Goal: Transaction & Acquisition: Purchase product/service

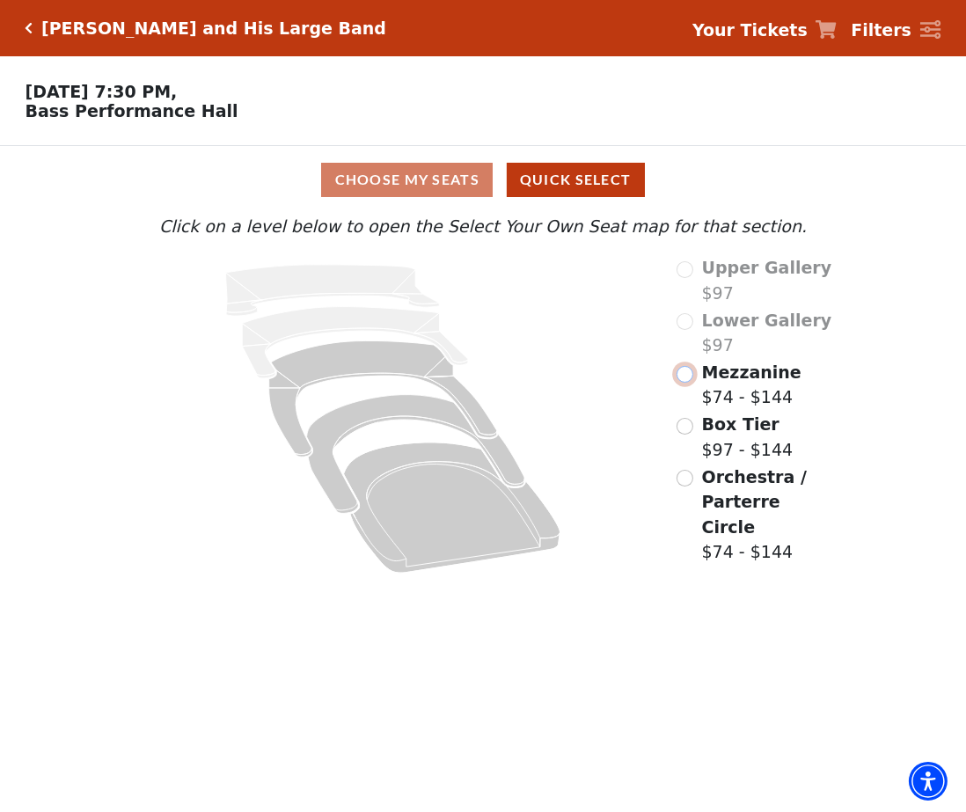
click at [684, 376] on input "Mezzanine$74 - $144\a" at bounding box center [684, 374] width 17 height 17
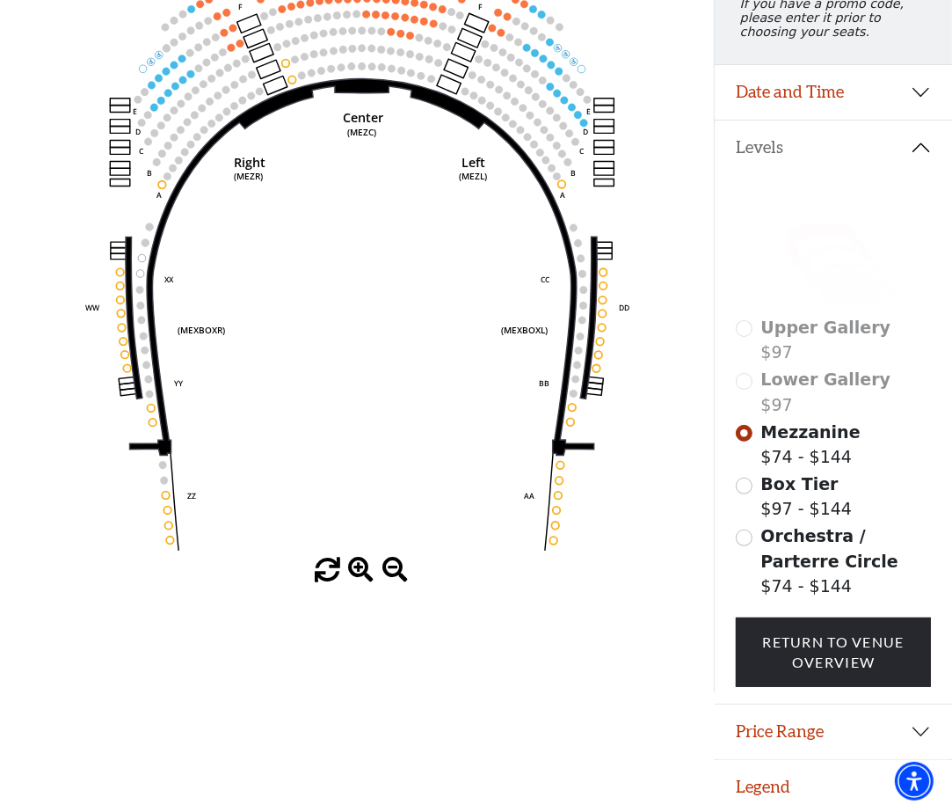
scroll to position [279, 0]
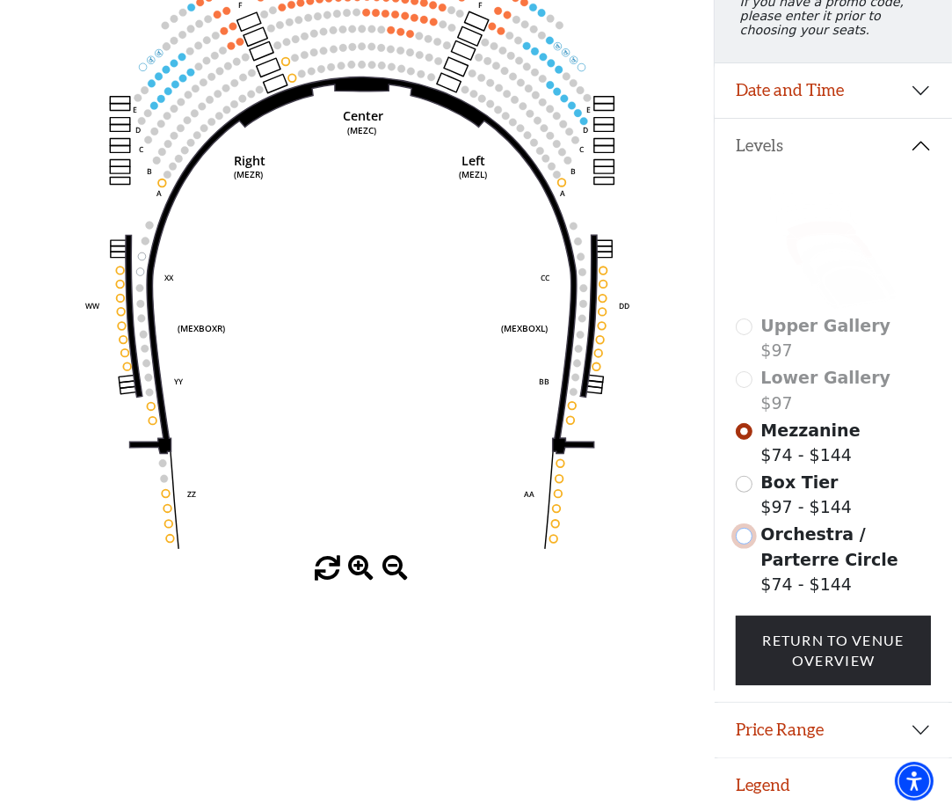
click at [743, 533] on input "Orchestra / Parterre Circle$74 - $144\a" at bounding box center [744, 536] width 17 height 17
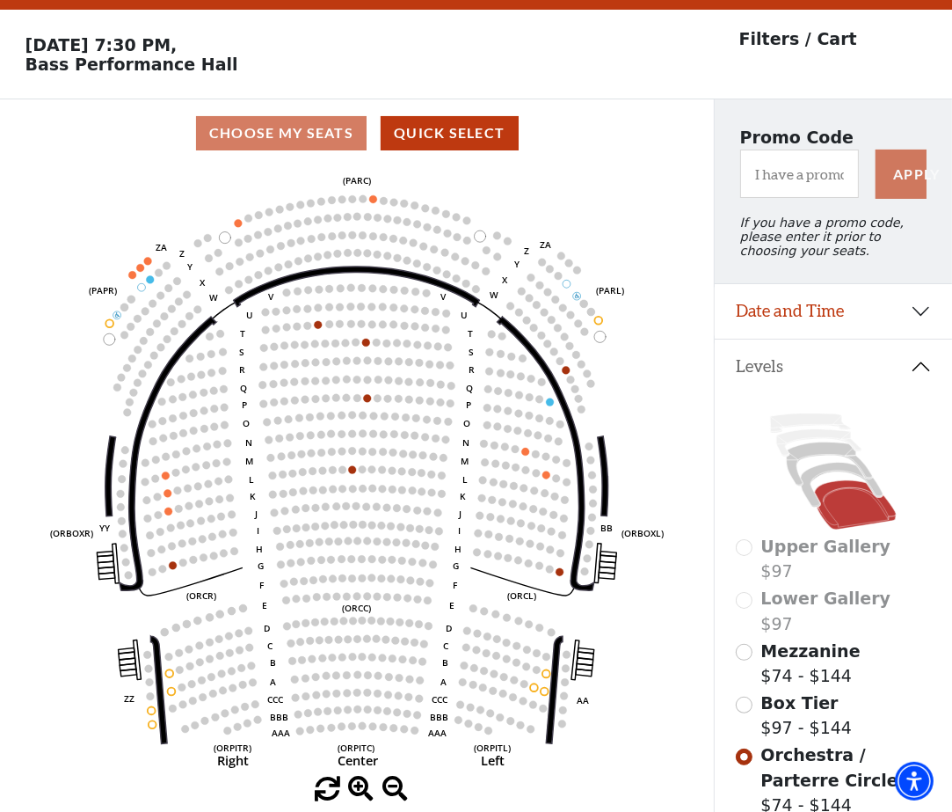
scroll to position [81, 0]
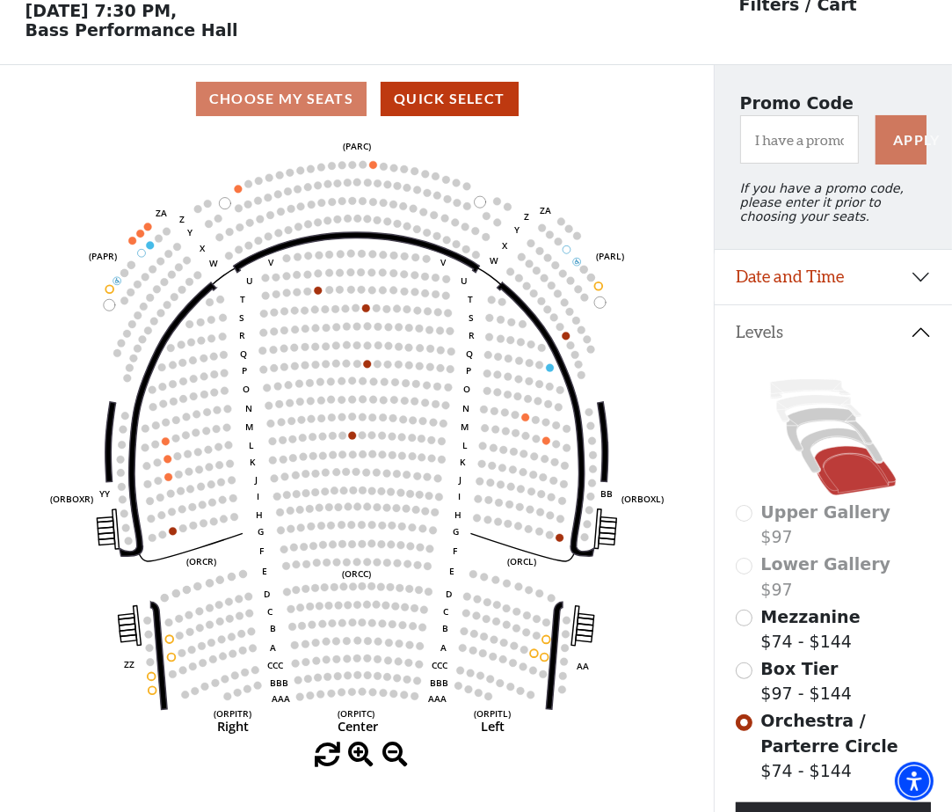
click at [743, 690] on div "Box Tier $97 - $144" at bounding box center [833, 681] width 195 height 50
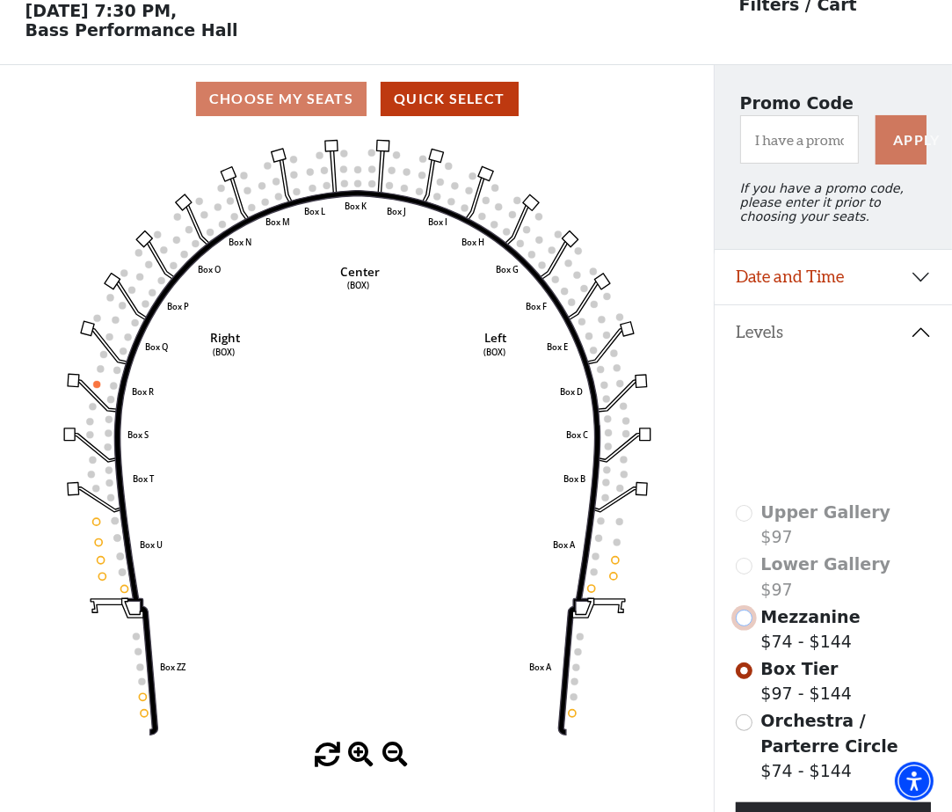
click at [739, 626] on input "Mezzanine$74 - $144\a" at bounding box center [744, 617] width 17 height 17
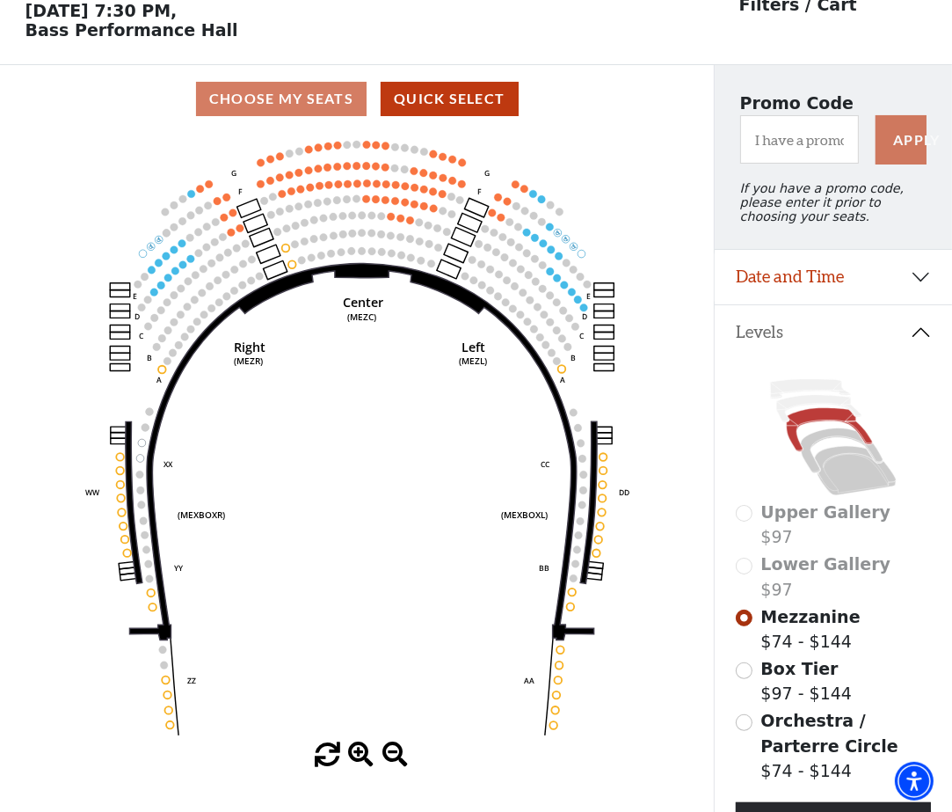
scroll to position [0, 0]
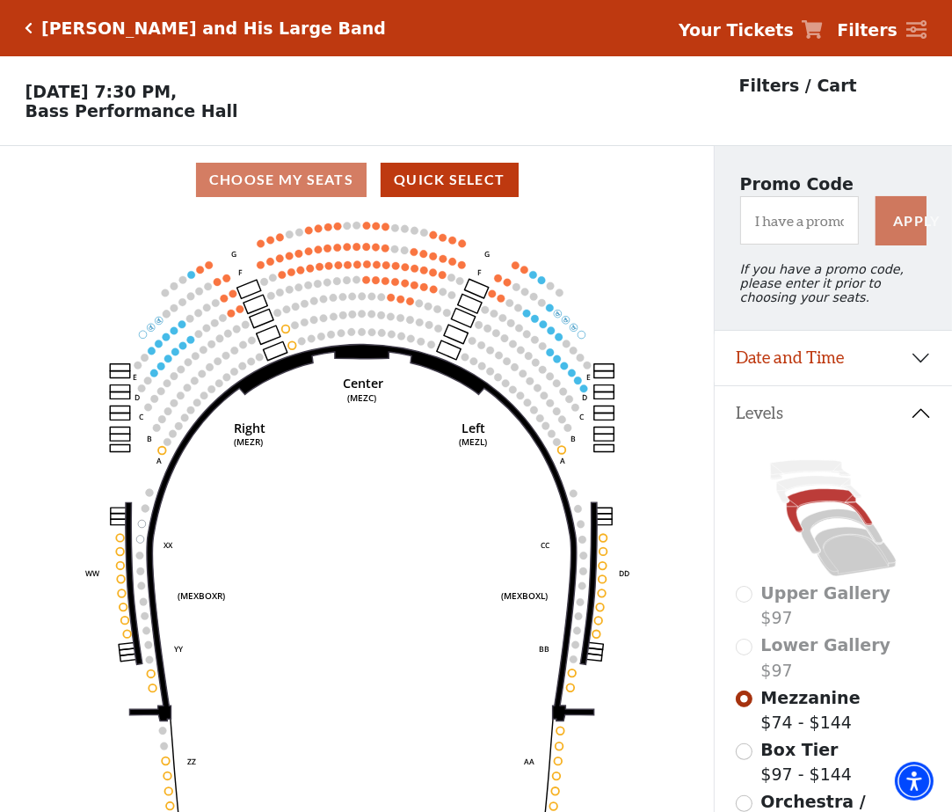
click at [438, 238] on icon "Center (MEZC) Right (MEZR) Left (MEZL) (MEXBOXR) (MEXBOXL) XX WW CC DD YY BB ZZ…" at bounding box center [357, 518] width 643 height 609
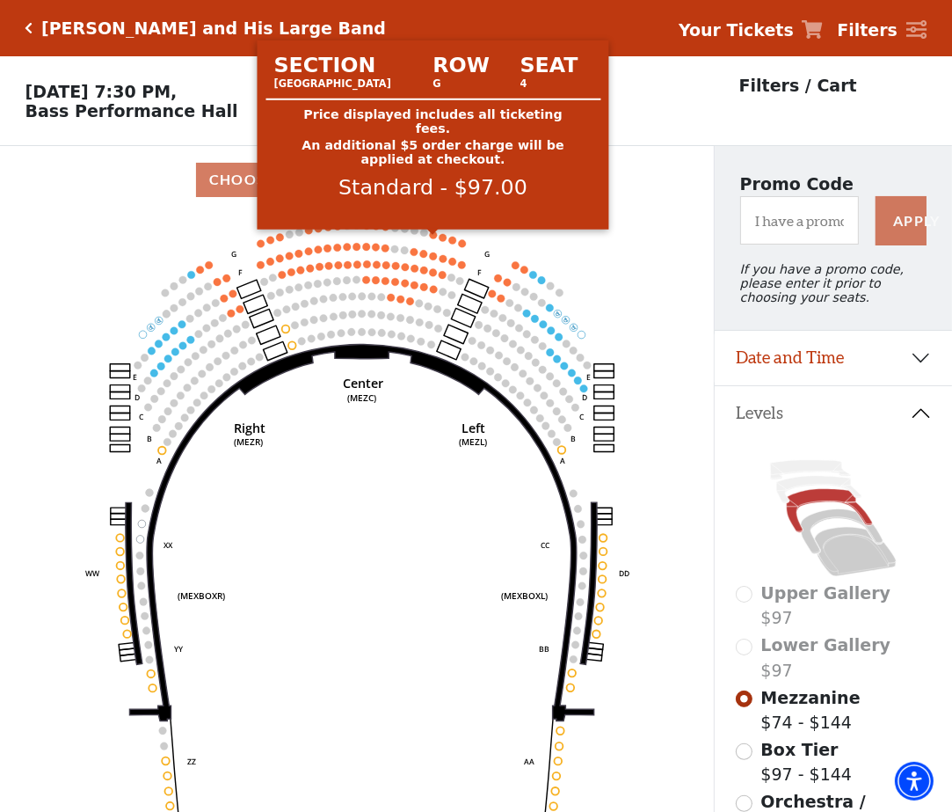
click at [434, 239] on circle at bounding box center [433, 235] width 8 height 8
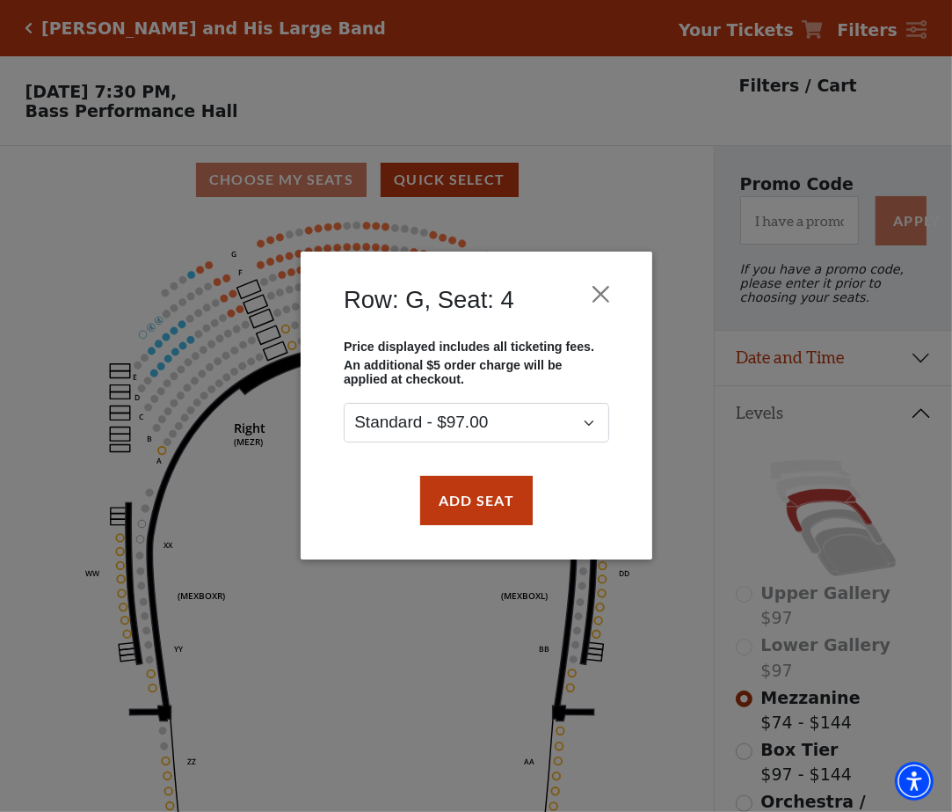
click at [609, 180] on div "Row: G, Seat: 4 Price displayed includes all ticketing fees. An additional $5 o…" at bounding box center [476, 406] width 952 height 812
drag, startPoint x: 602, startPoint y: 295, endPoint x: 527, endPoint y: 288, distance: 76.0
click at [602, 297] on button "Close" at bounding box center [600, 294] width 33 height 33
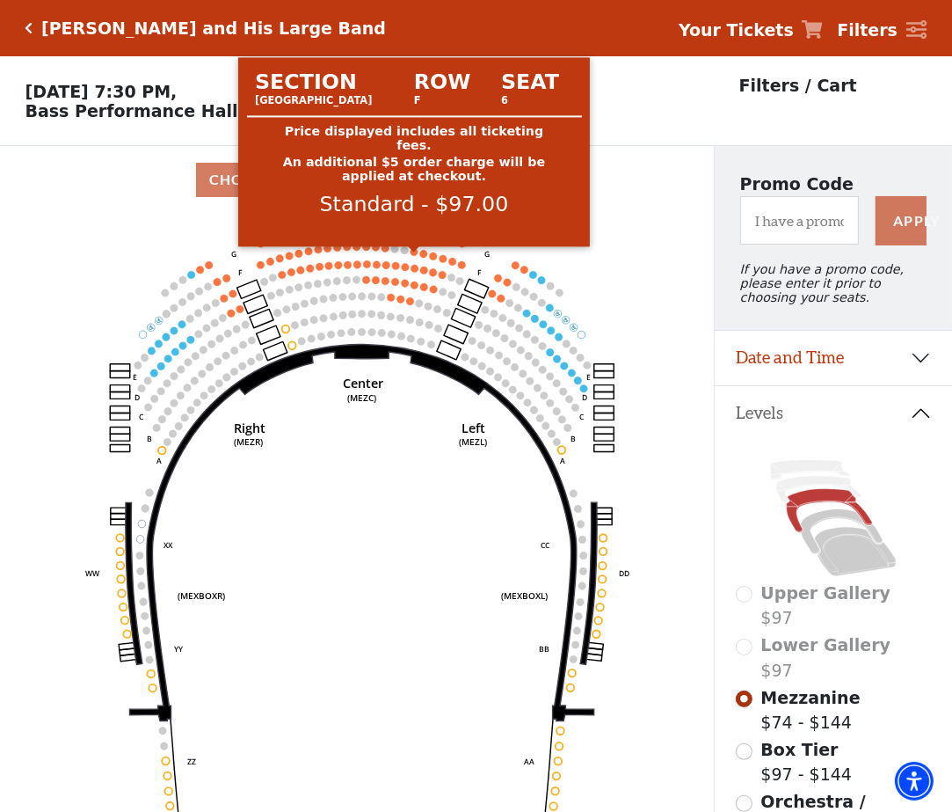
click at [412, 253] on circle at bounding box center [414, 252] width 8 height 8
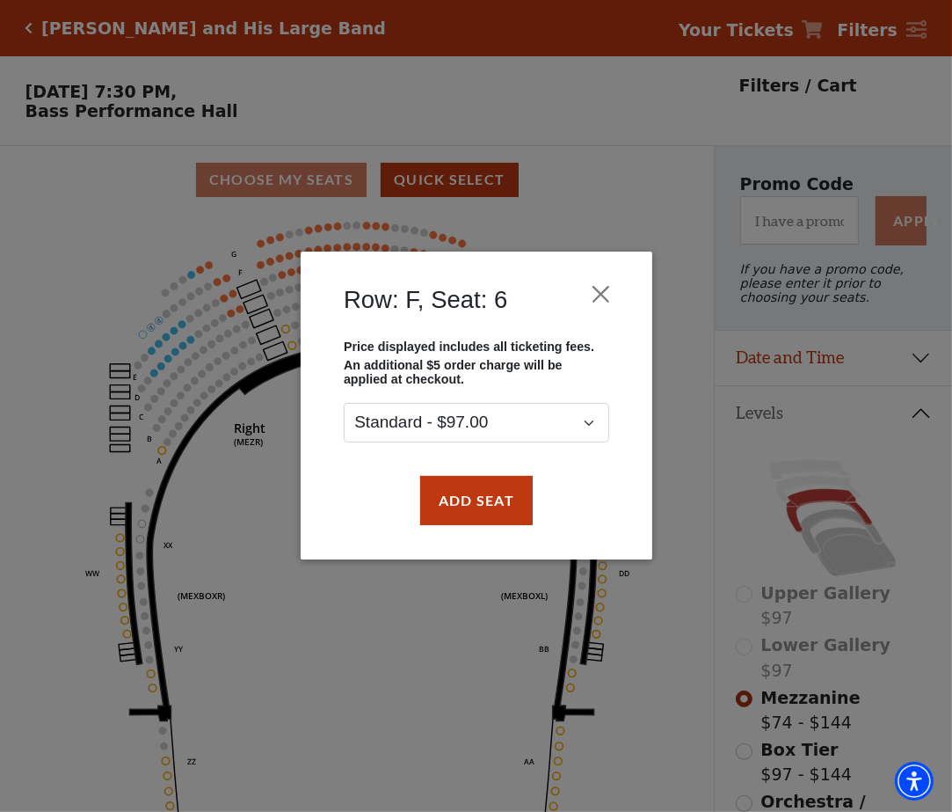
click at [580, 199] on div "Row: F, Seat: 6 Price displayed includes all ticketing fees. An additional $5 o…" at bounding box center [476, 406] width 952 height 812
click at [597, 293] on button "Close" at bounding box center [600, 294] width 33 height 33
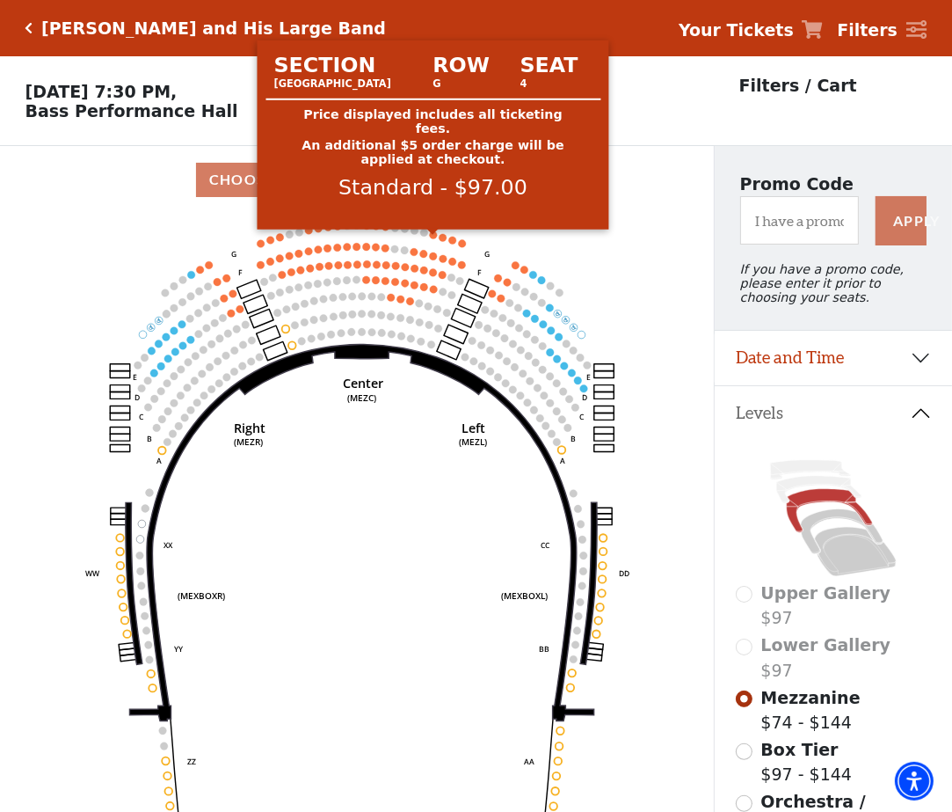
click at [433, 239] on circle at bounding box center [433, 235] width 8 height 8
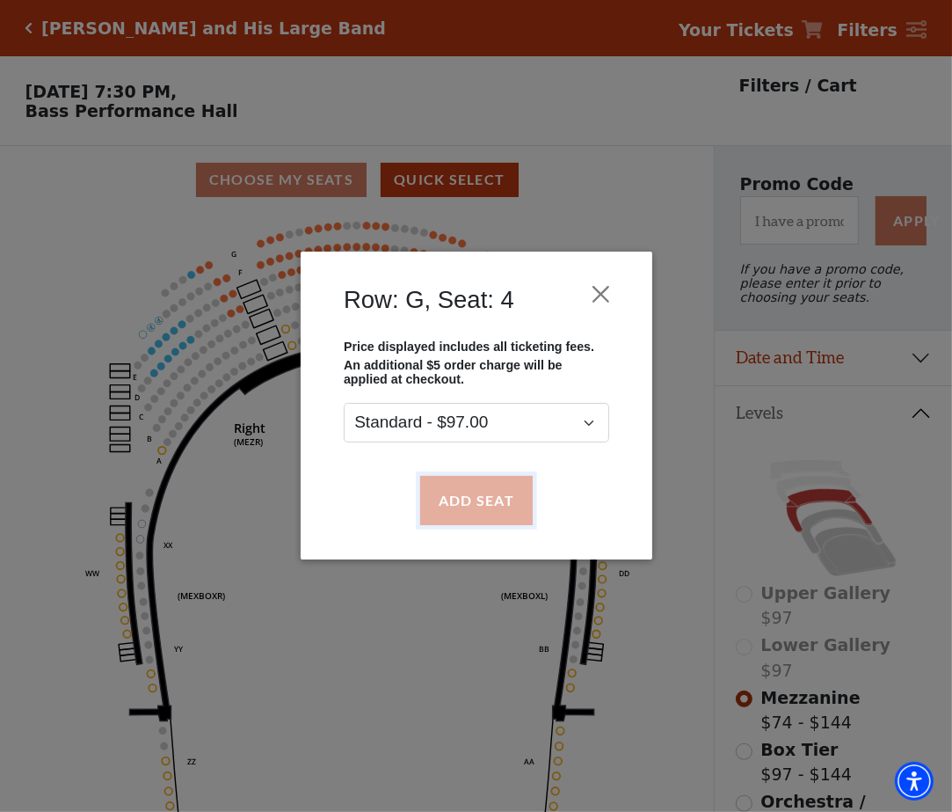
drag, startPoint x: 440, startPoint y: 500, endPoint x: 442, endPoint y: 489, distance: 11.7
click at [441, 500] on button "Add Seat" at bounding box center [475, 500] width 113 height 49
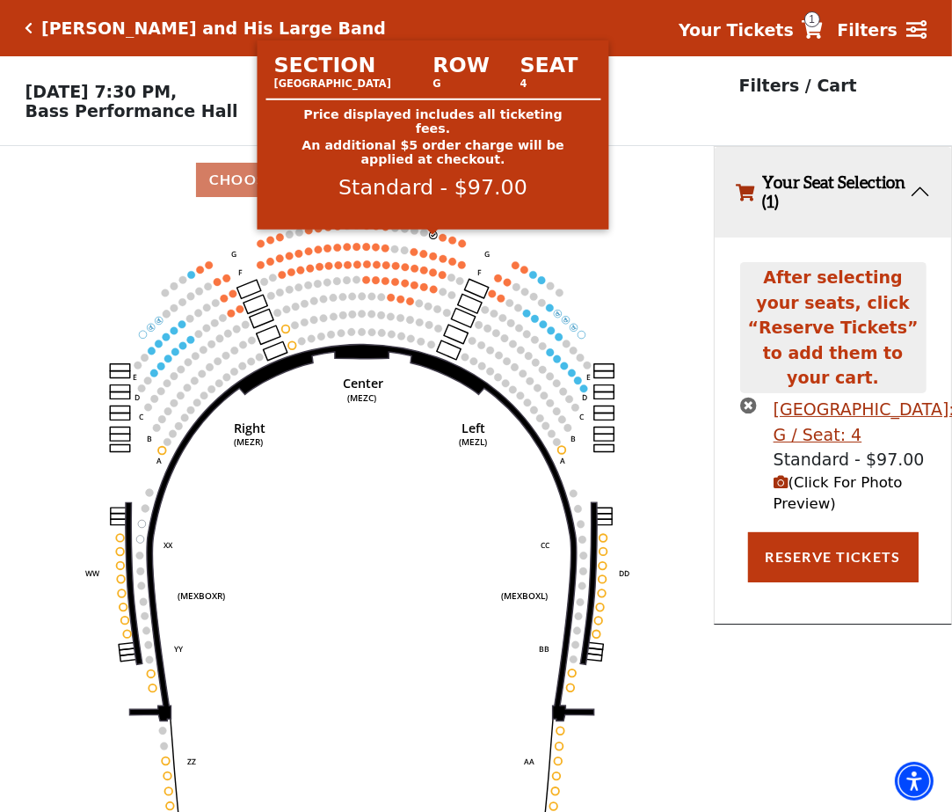
click at [441, 240] on circle at bounding box center [443, 238] width 8 height 8
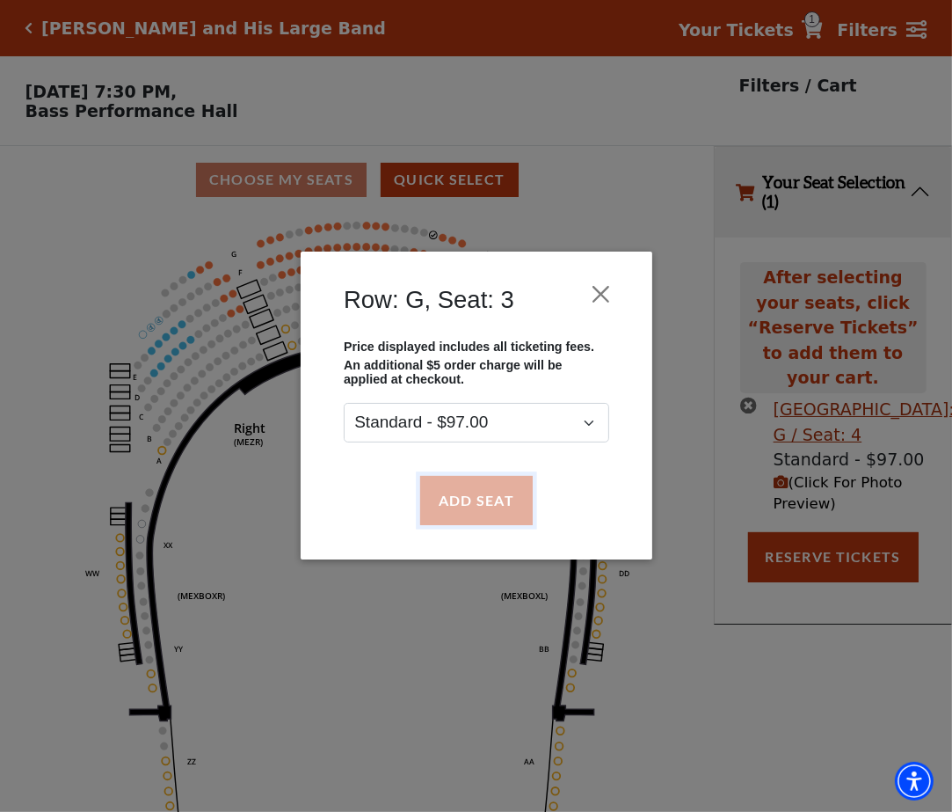
click at [460, 494] on button "Add Seat" at bounding box center [475, 500] width 113 height 49
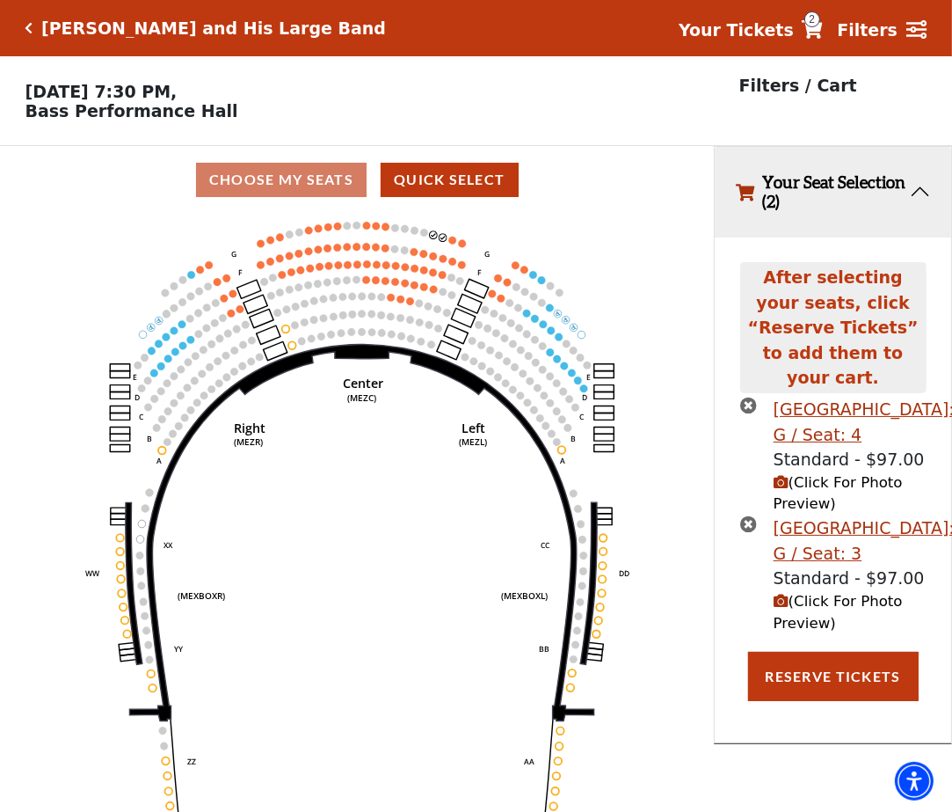
click at [451, 244] on circle at bounding box center [453, 241] width 8 height 8
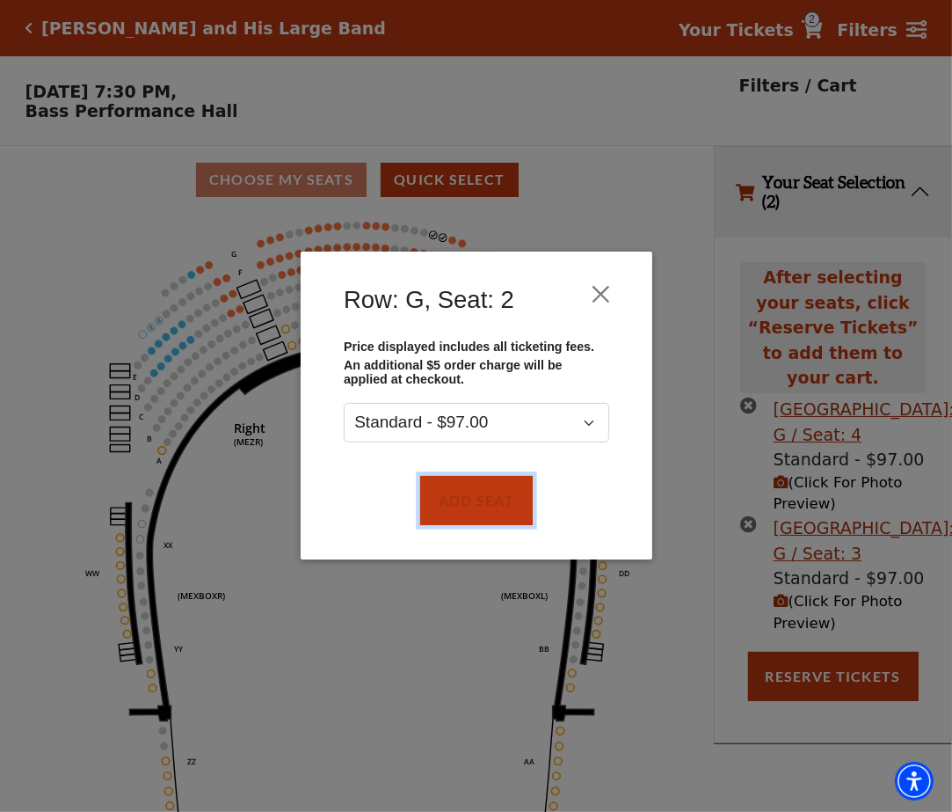
drag, startPoint x: 471, startPoint y: 496, endPoint x: 478, endPoint y: 311, distance: 184.8
click at [471, 489] on button "Add Seat" at bounding box center [475, 500] width 113 height 49
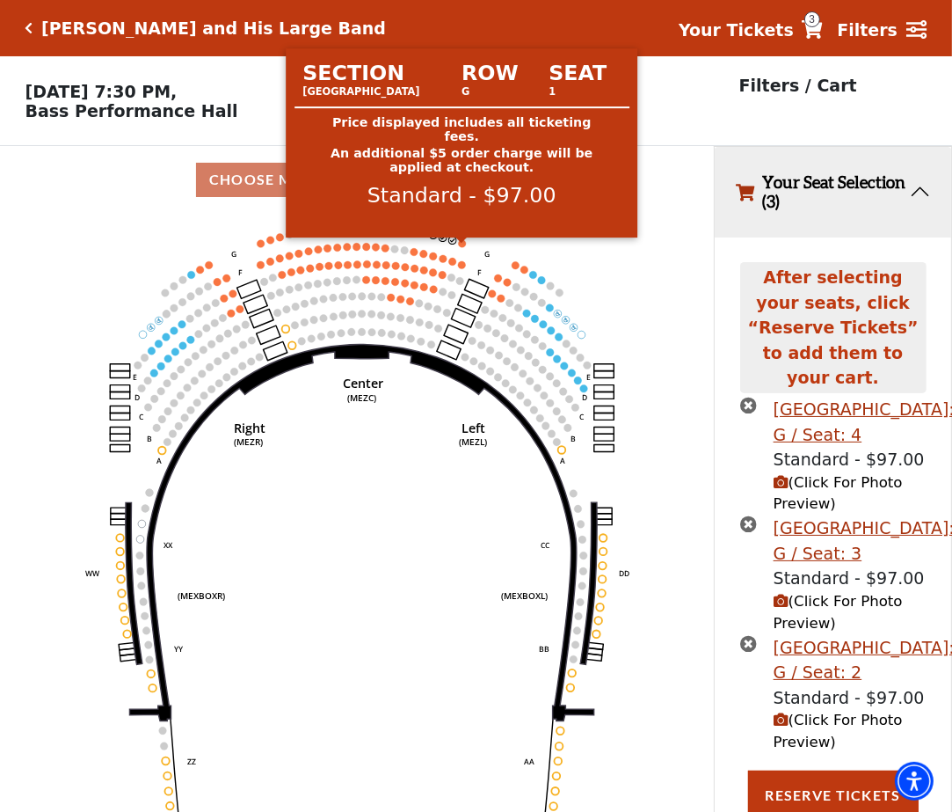
click at [464, 246] on circle at bounding box center [462, 243] width 8 height 8
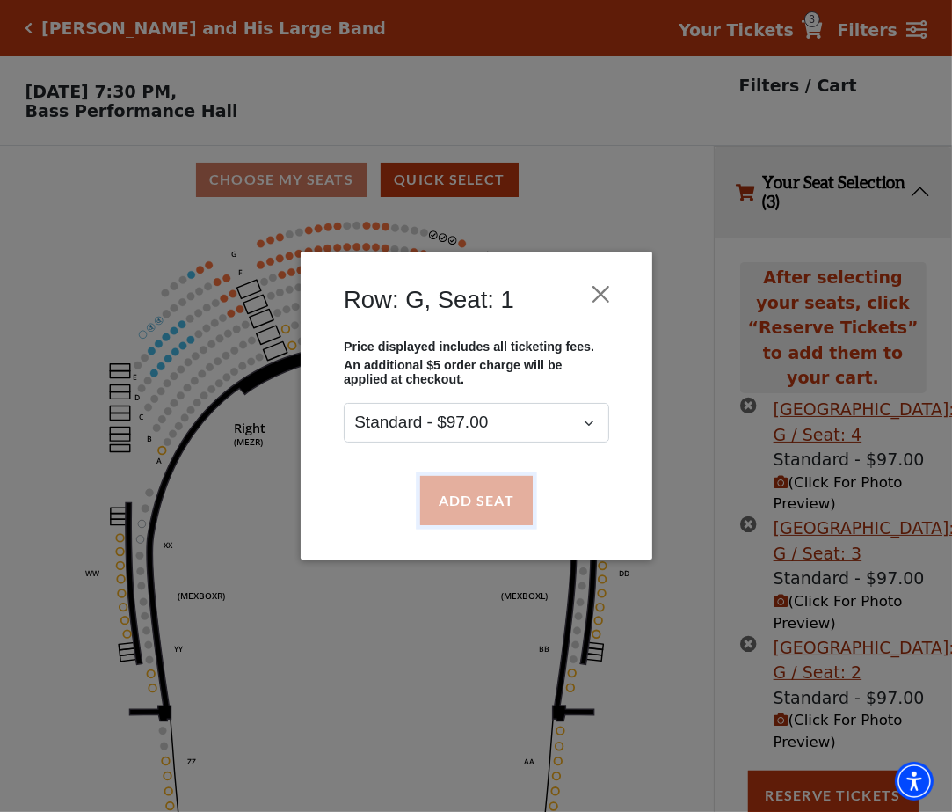
click at [439, 493] on button "Add Seat" at bounding box center [475, 500] width 113 height 49
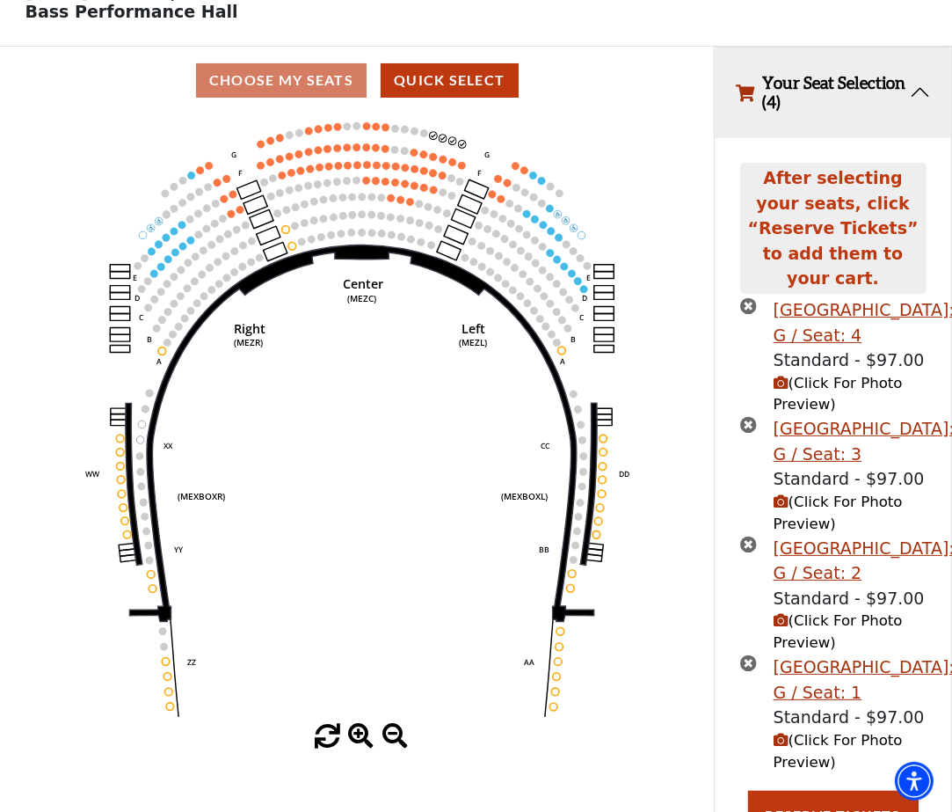
scroll to position [106, 0]
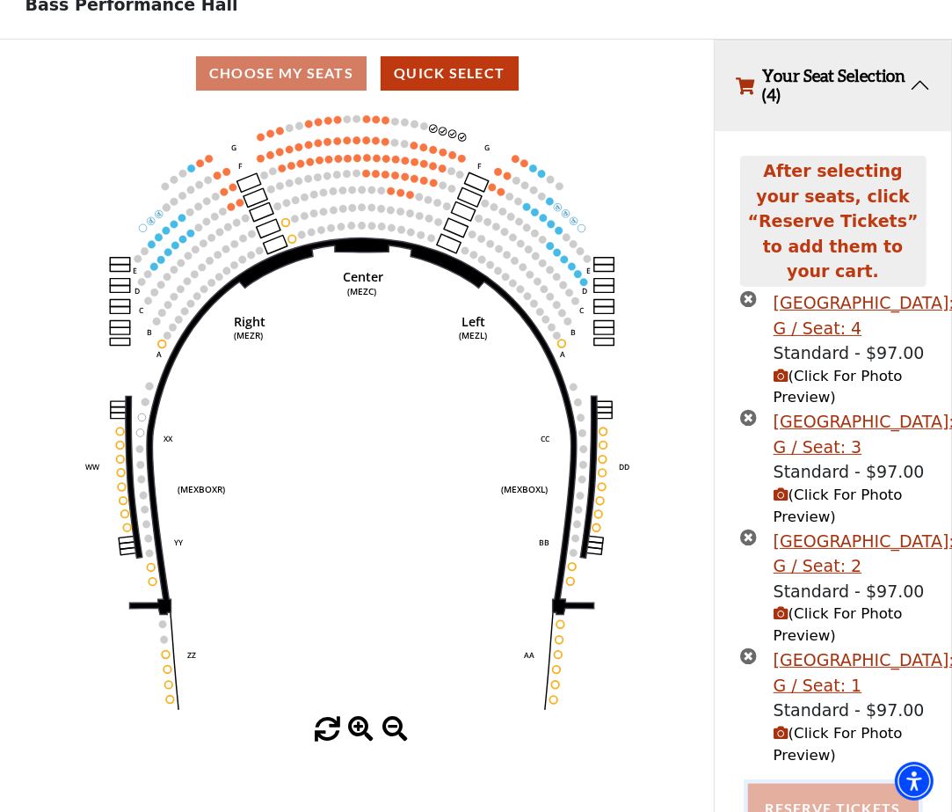
click at [799, 788] on button "Reserve Tickets" at bounding box center [833, 808] width 171 height 49
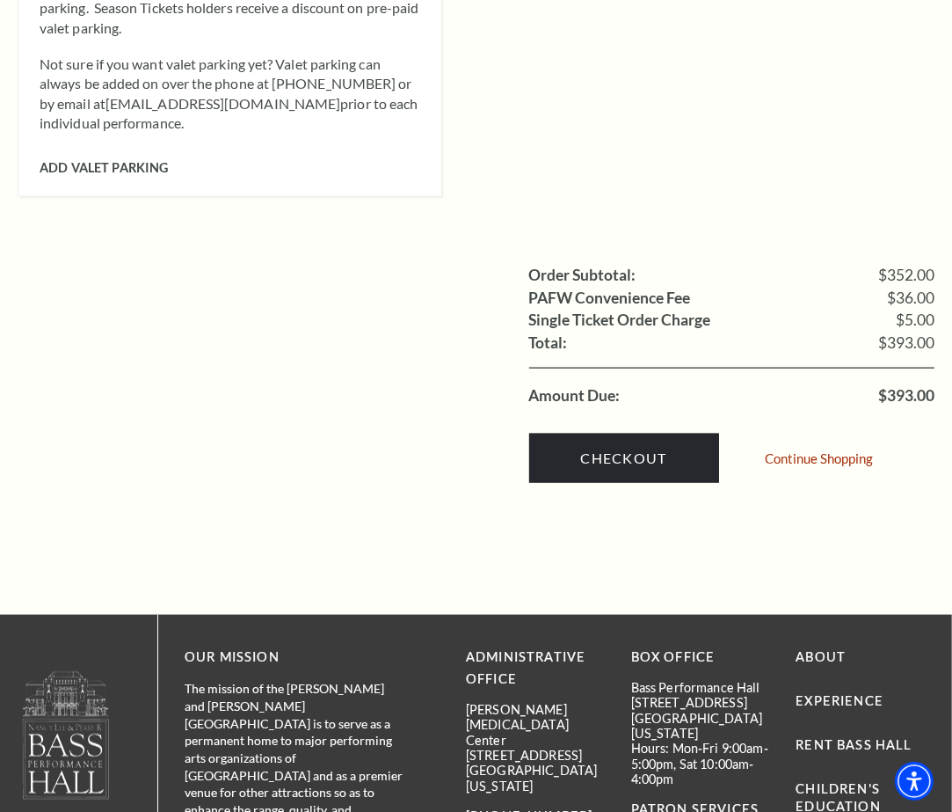
scroll to position [1981, 0]
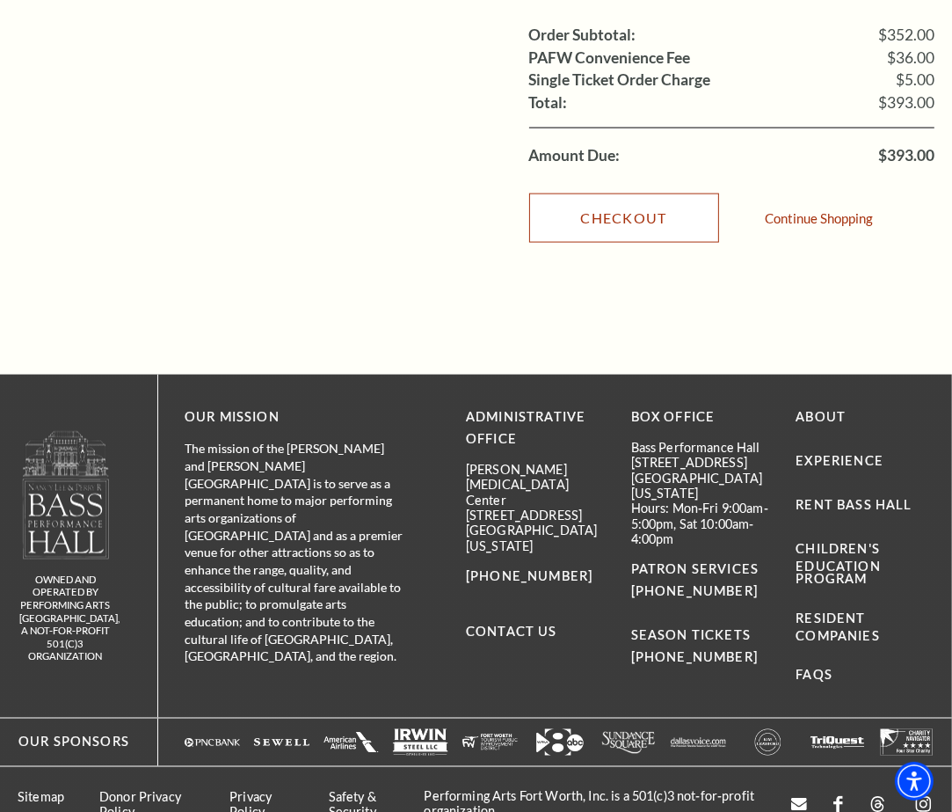
click at [614, 198] on link "Checkout" at bounding box center [624, 217] width 190 height 49
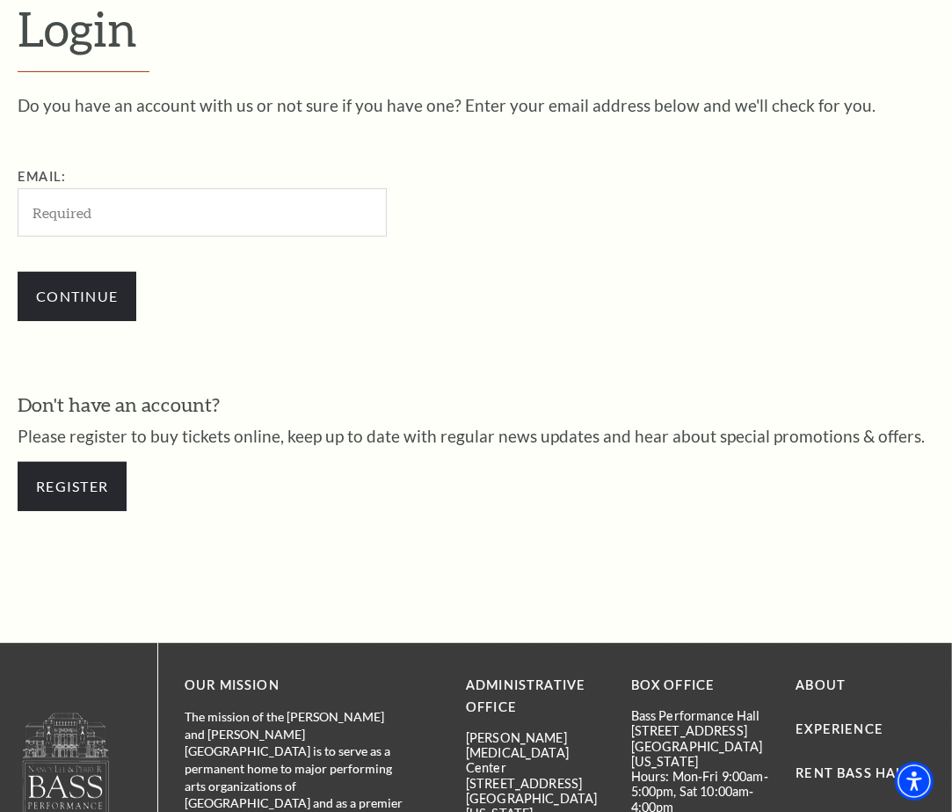
click at [66, 215] on input "Email:" at bounding box center [202, 212] width 369 height 48
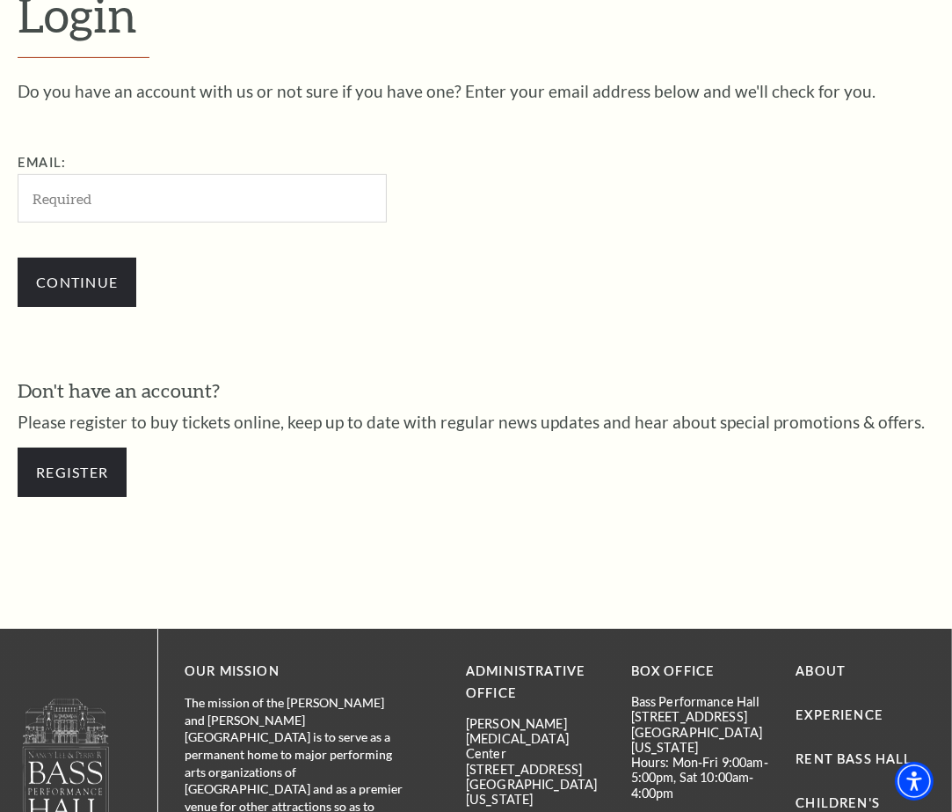
drag, startPoint x: 0, startPoint y: 0, endPoint x: 66, endPoint y: 215, distance: 224.5
click at [66, 215] on input "Email:" at bounding box center [202, 198] width 369 height 48
type input "lequoctinh74@gmail.com"
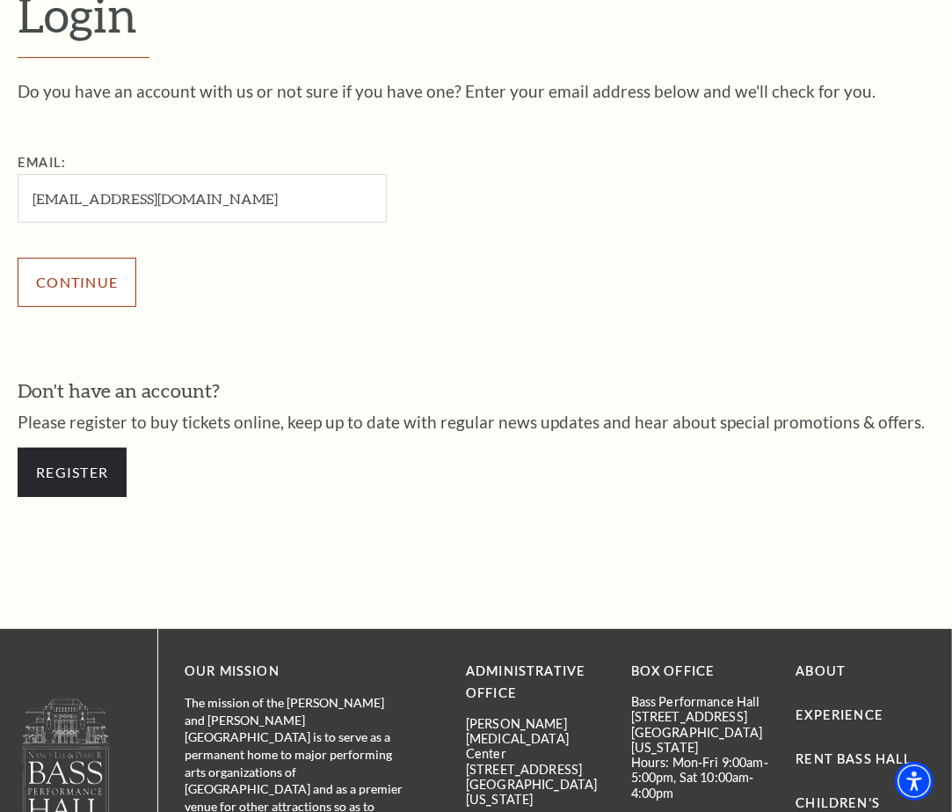
click at [77, 282] on input "Continue" at bounding box center [77, 282] width 119 height 49
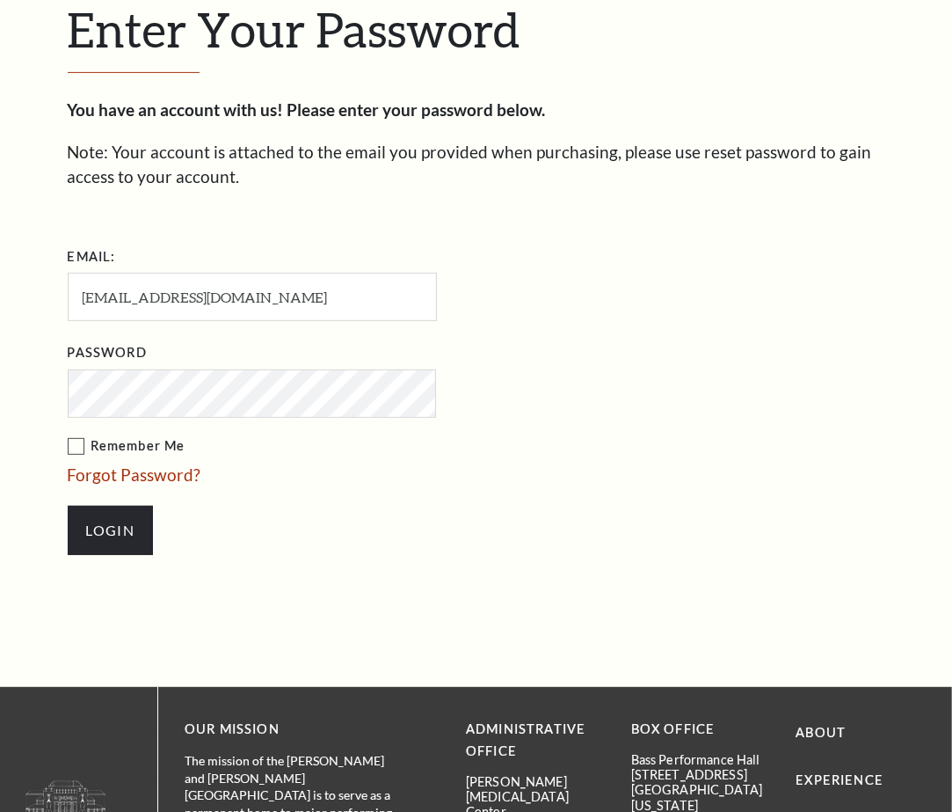
scroll to position [467, 0]
click at [101, 524] on input "Login" at bounding box center [110, 530] width 85 height 49
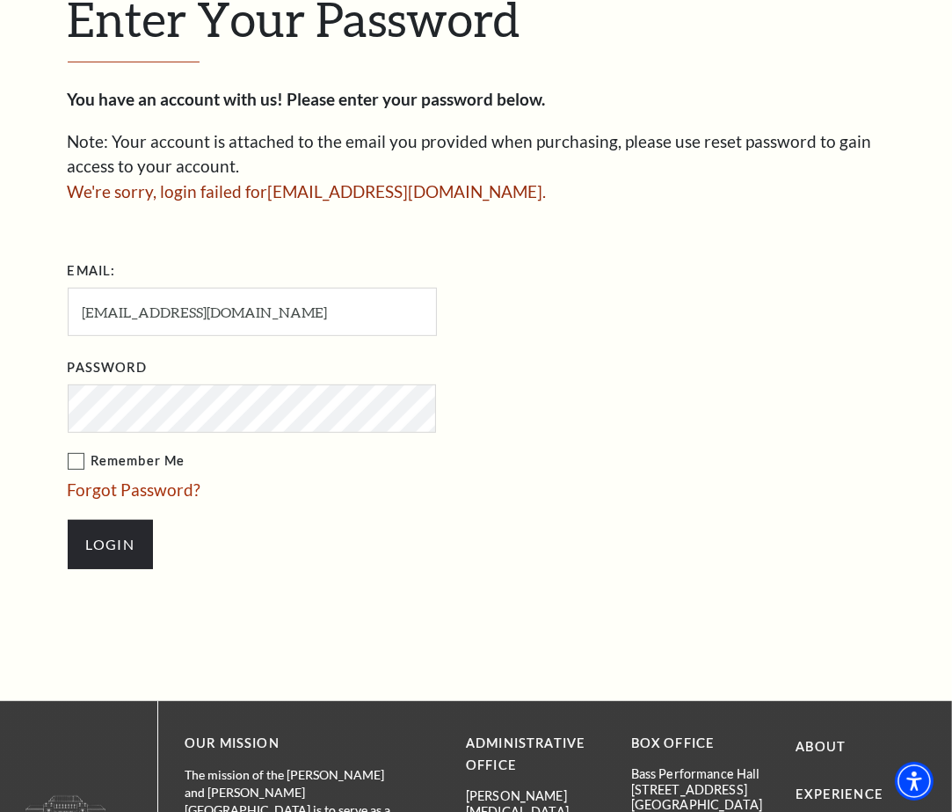
click at [124, 467] on label "Remember Me" at bounding box center [340, 461] width 545 height 22
click at [0, 0] on input "Remember Me" at bounding box center [0, 0] width 0 height 0
click at [127, 529] on input "Login" at bounding box center [110, 544] width 85 height 49
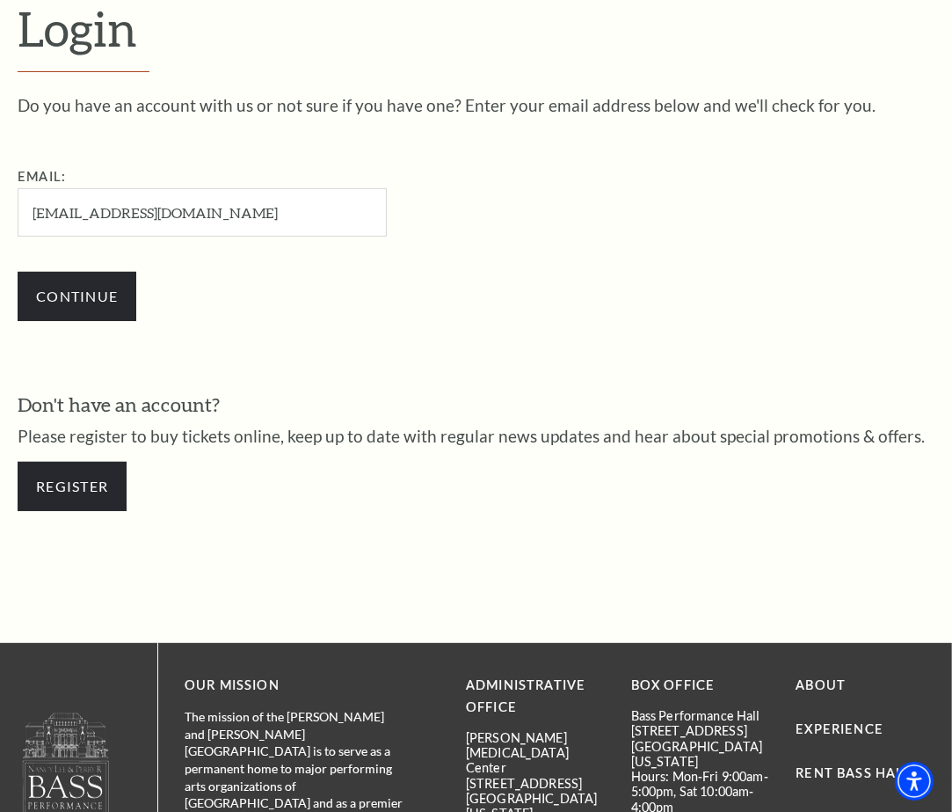
click at [160, 208] on input "[EMAIL_ADDRESS][DOMAIN_NAME]" at bounding box center [202, 212] width 369 height 48
click at [160, 208] on input "lequoctinh74@gmail.com" at bounding box center [202, 212] width 369 height 48
click at [258, 219] on input "Email:" at bounding box center [202, 212] width 369 height 48
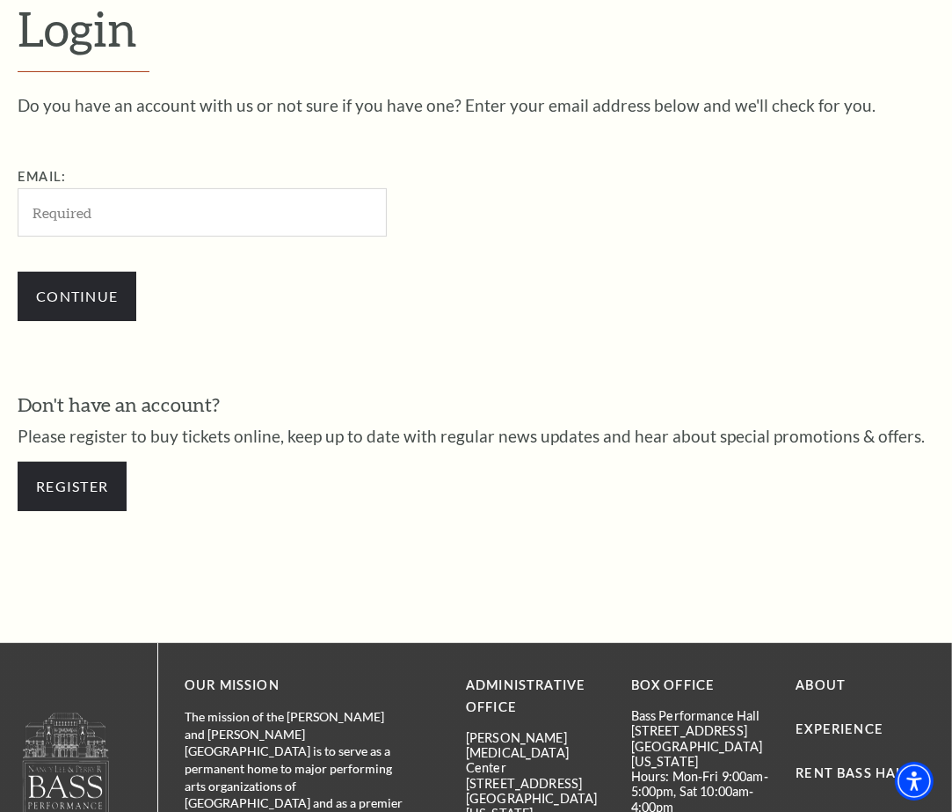
click at [258, 219] on input "Email:" at bounding box center [202, 212] width 369 height 48
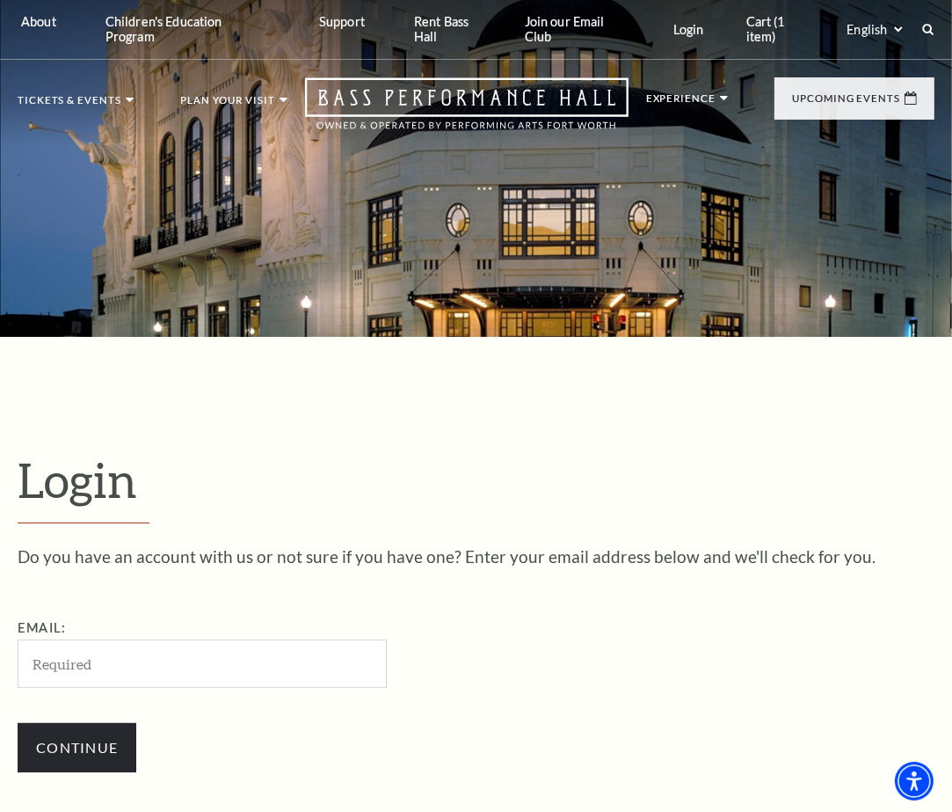
click at [599, 449] on div "Login Do you have an account with us or not sure if you have one? Enter your em…" at bounding box center [476, 715] width 952 height 757
click at [764, 19] on link "Cart (1 item)" at bounding box center [782, 29] width 98 height 59
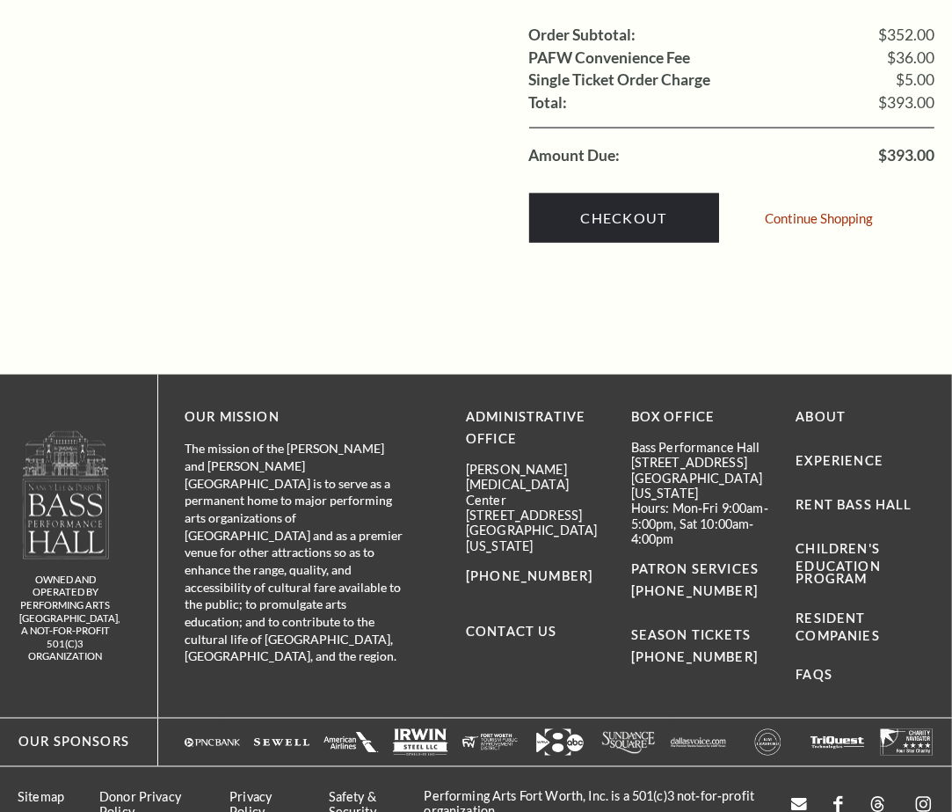
scroll to position [1609, 0]
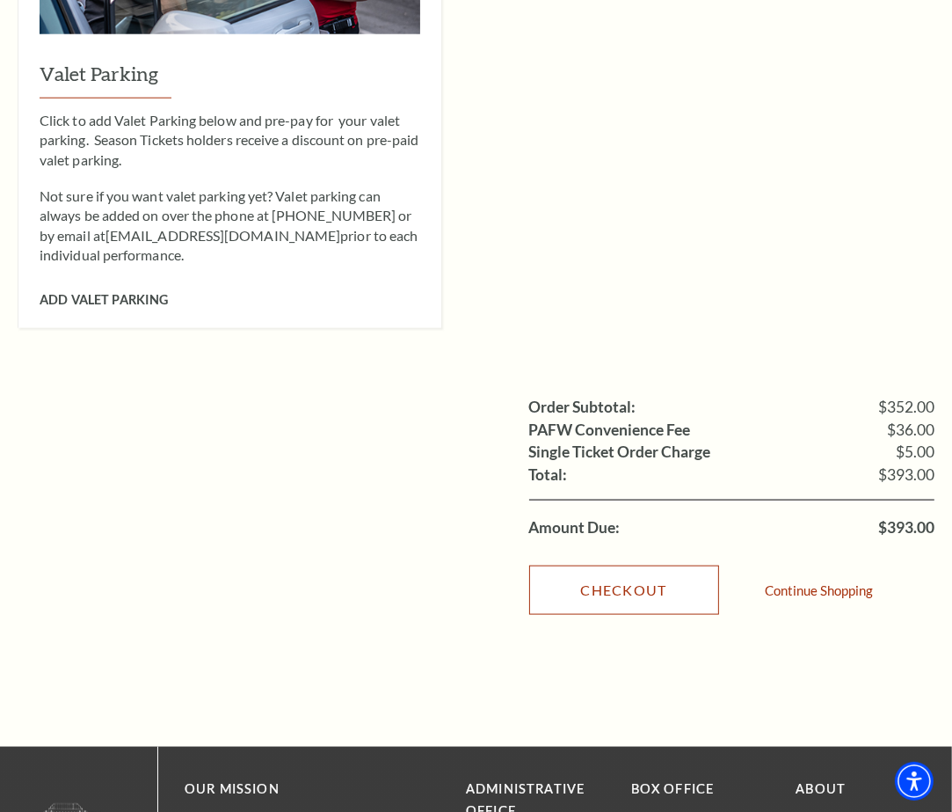
click at [641, 565] on link "Checkout" at bounding box center [624, 589] width 190 height 49
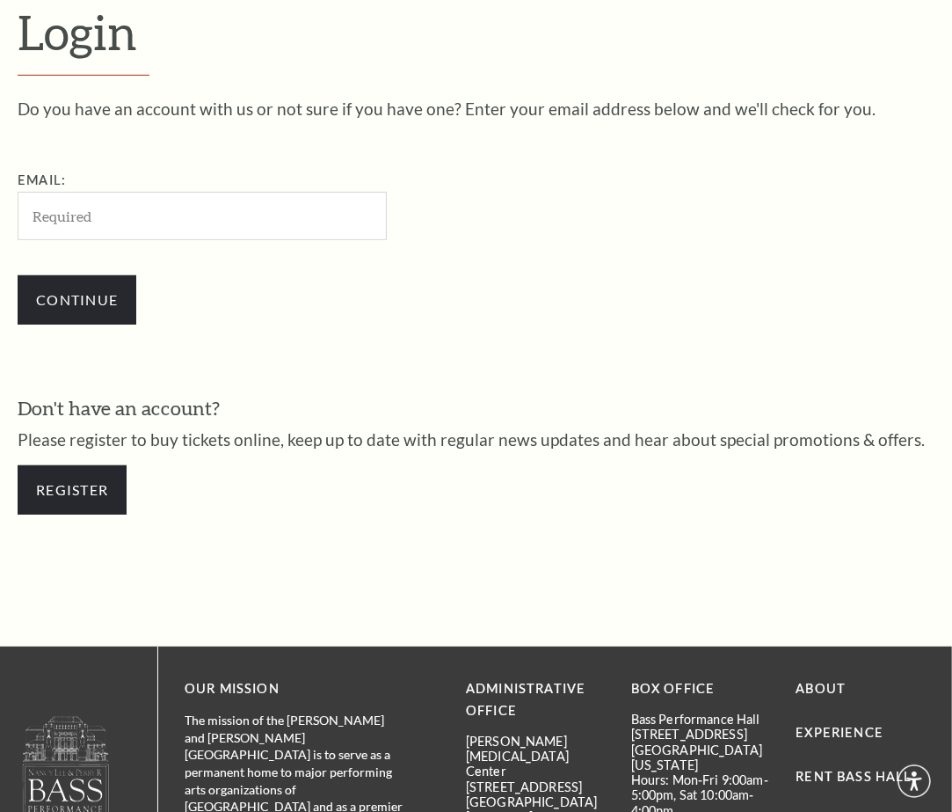
scroll to position [451, 0]
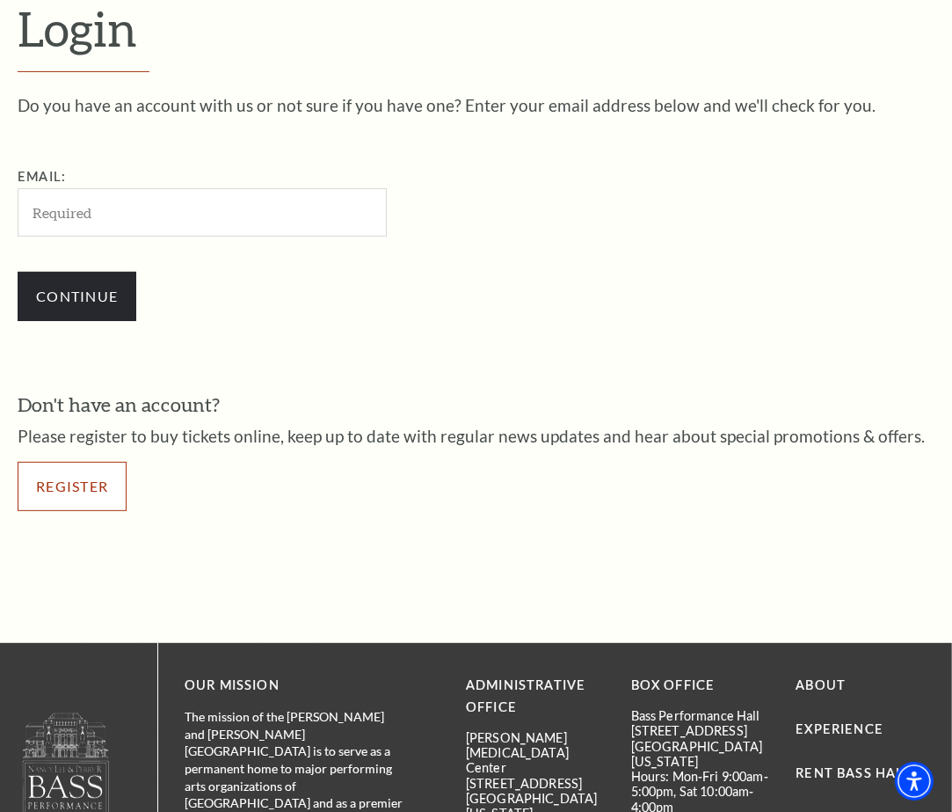
click at [73, 489] on link "Register" at bounding box center [72, 486] width 109 height 49
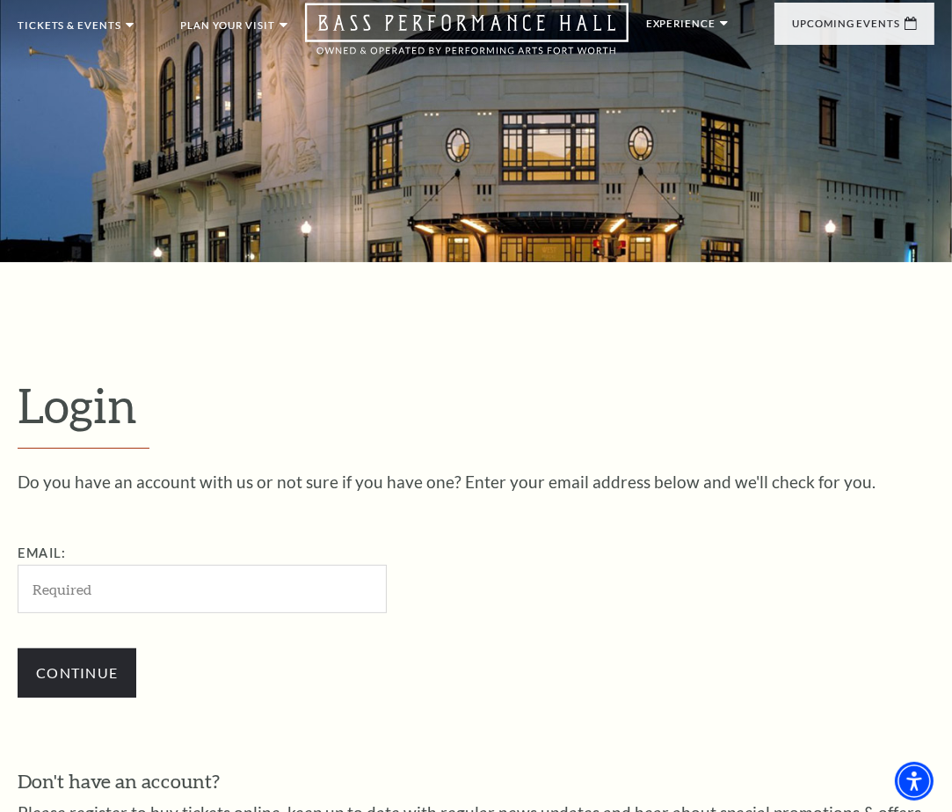
scroll to position [0, 0]
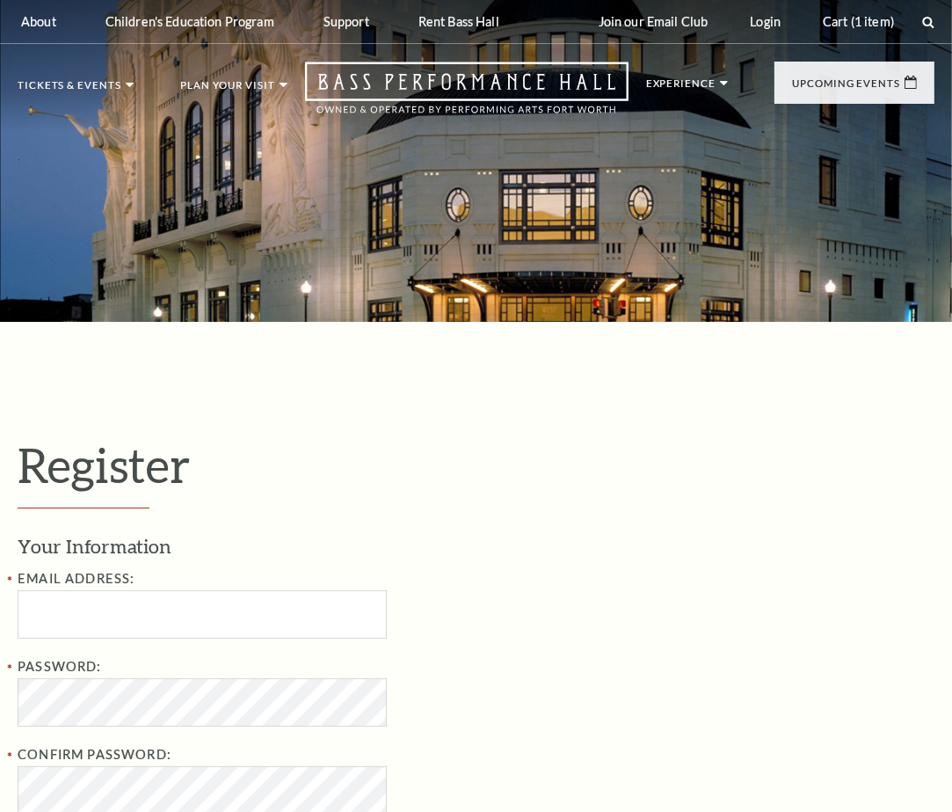
select select "1"
select select "TX"
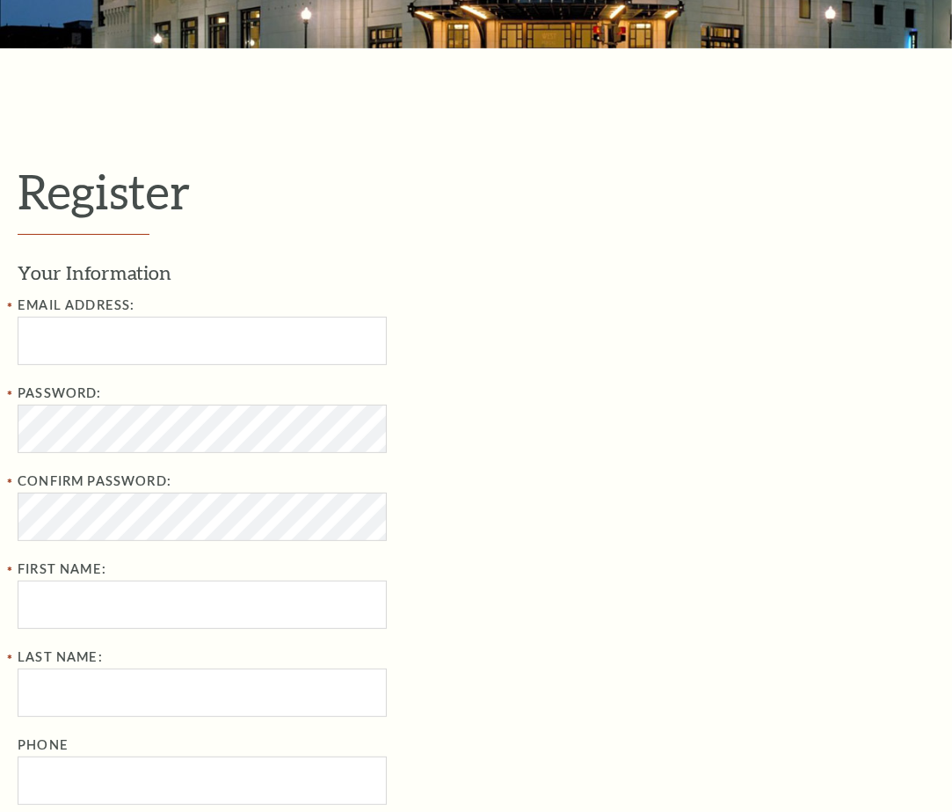
scroll to position [293, 0]
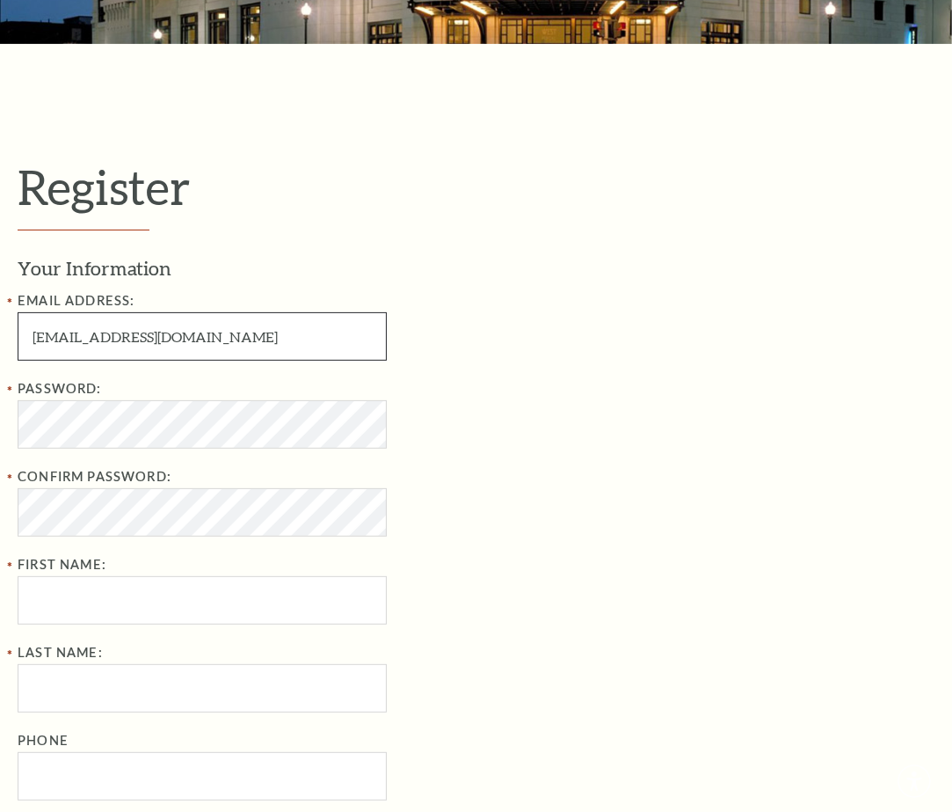
click at [190, 345] on input "lequoctinh74@gmail.com" at bounding box center [202, 336] width 369 height 48
click at [274, 334] on input "lequoctinh74@gmail.com" at bounding box center [202, 336] width 369 height 48
click at [281, 332] on input "lequoctinh74@gmail.com" at bounding box center [202, 336] width 369 height 48
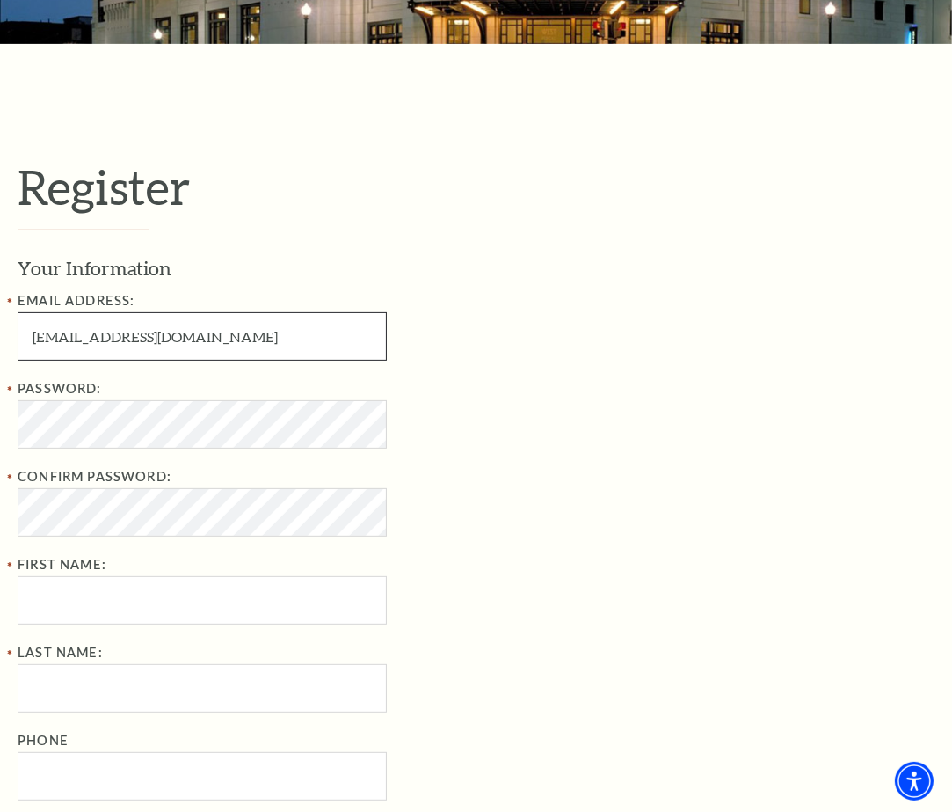
click at [281, 332] on input "lequoctinh74@gmail.com" at bounding box center [202, 336] width 369 height 48
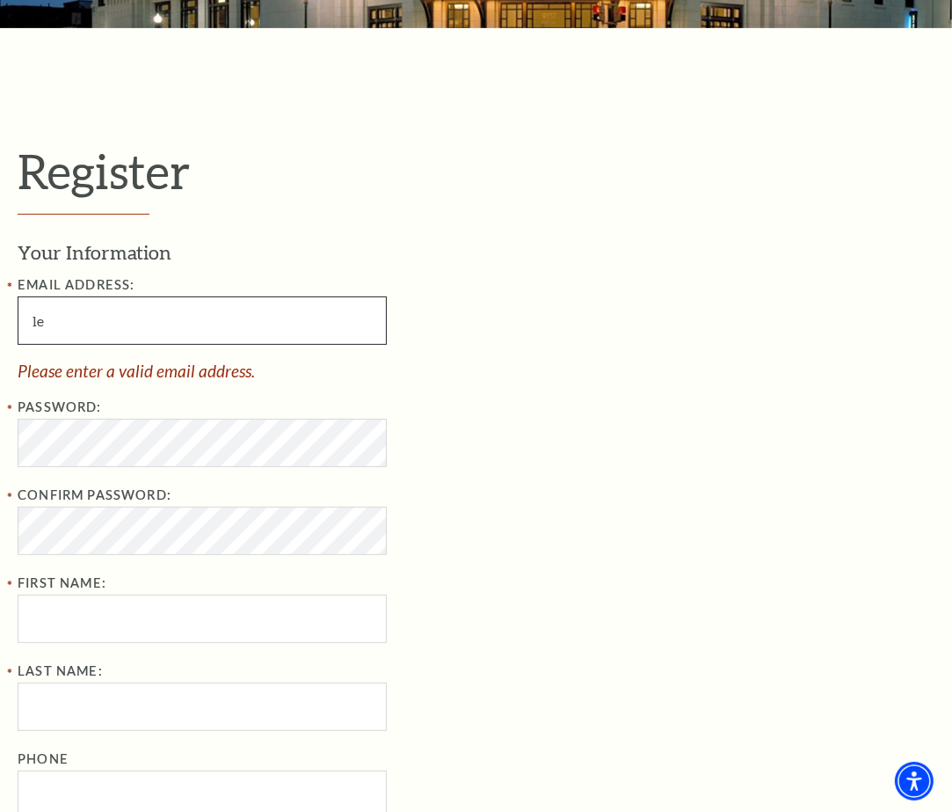
type input "l"
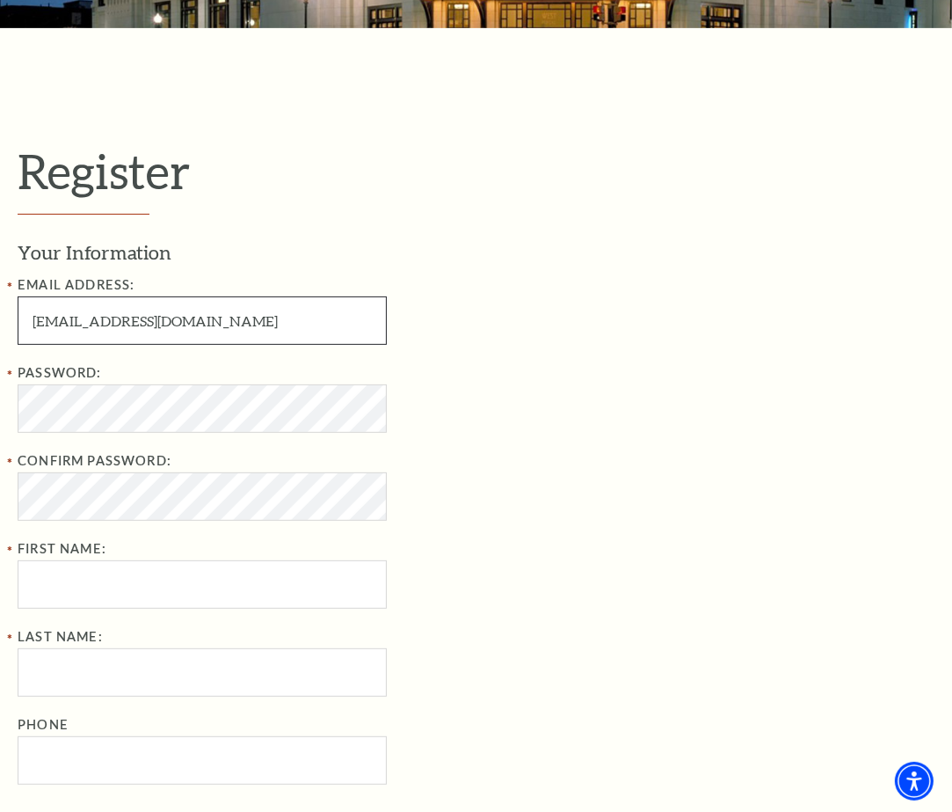
type input "nguyenvu2711@gmail.com"
drag, startPoint x: 631, startPoint y: 413, endPoint x: 603, endPoint y: 424, distance: 29.2
click at [631, 413] on div "Your Information Email Address: nguyenvu2711@gmail.com Password: Confirm Passwo…" at bounding box center [476, 511] width 917 height 545
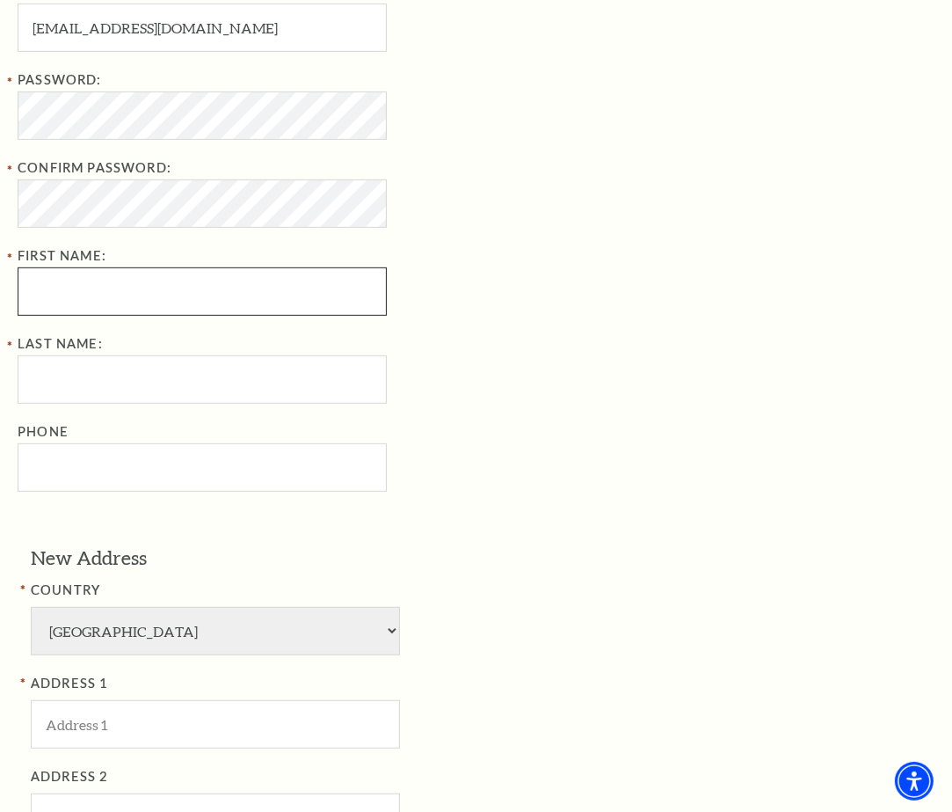
click at [231, 294] on input "First Name:" at bounding box center [202, 291] width 369 height 48
type input "Le"
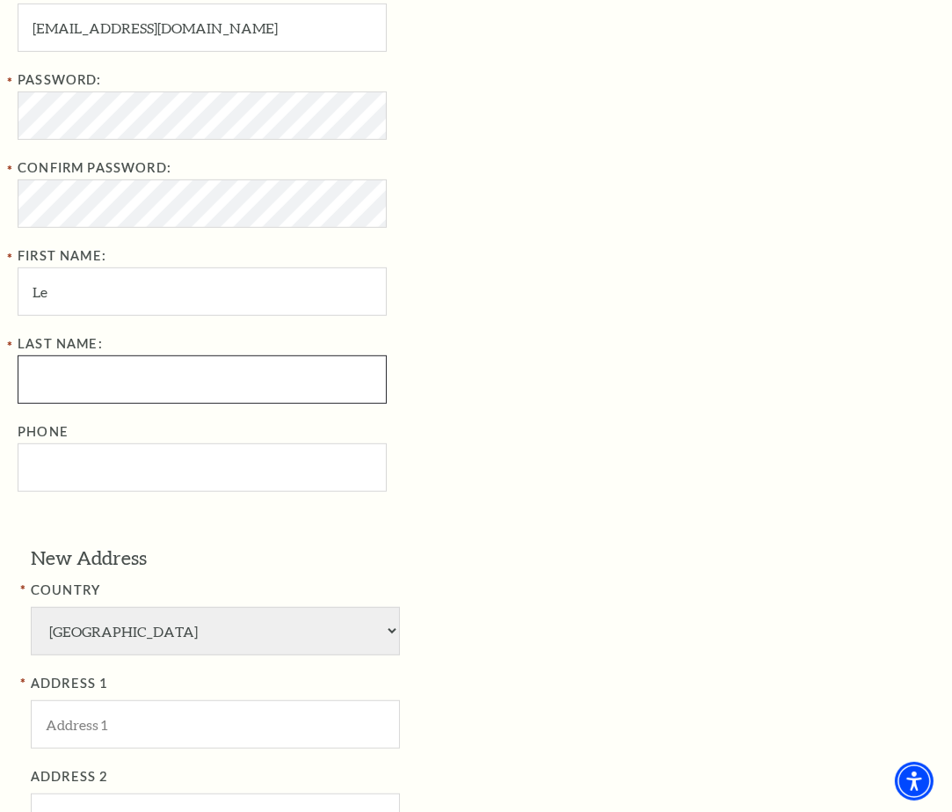
type input "Quoc Tinh"
type input "07778985327"
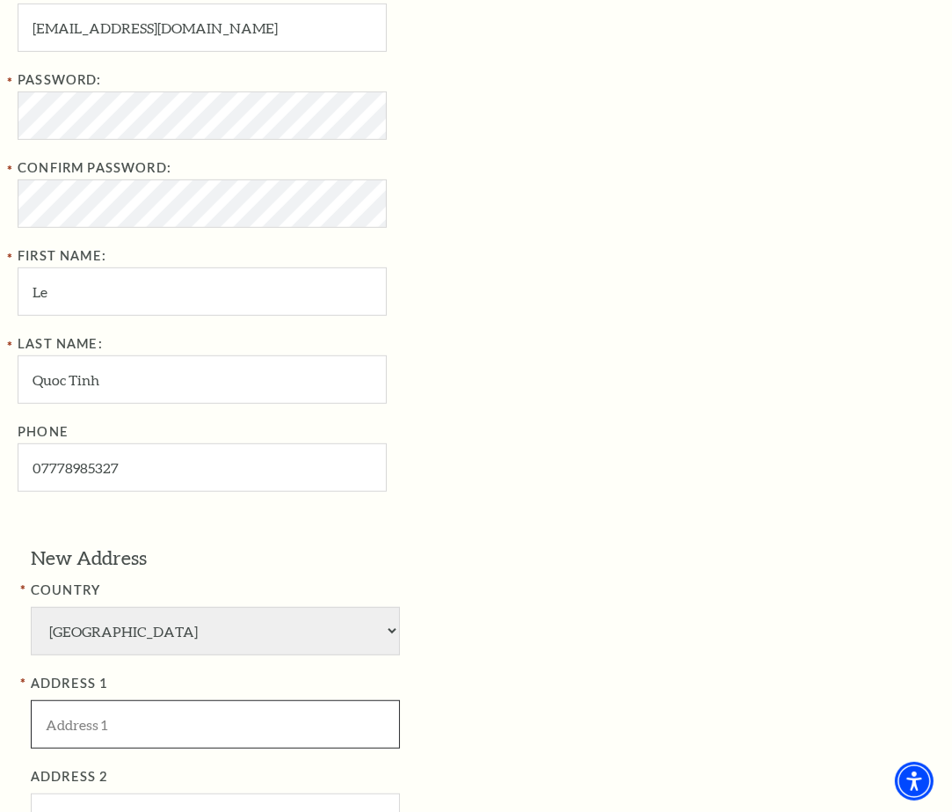
type input "741 S Cherokee Ln"
type input "Lodi"
select select "CA"
type input "95240"
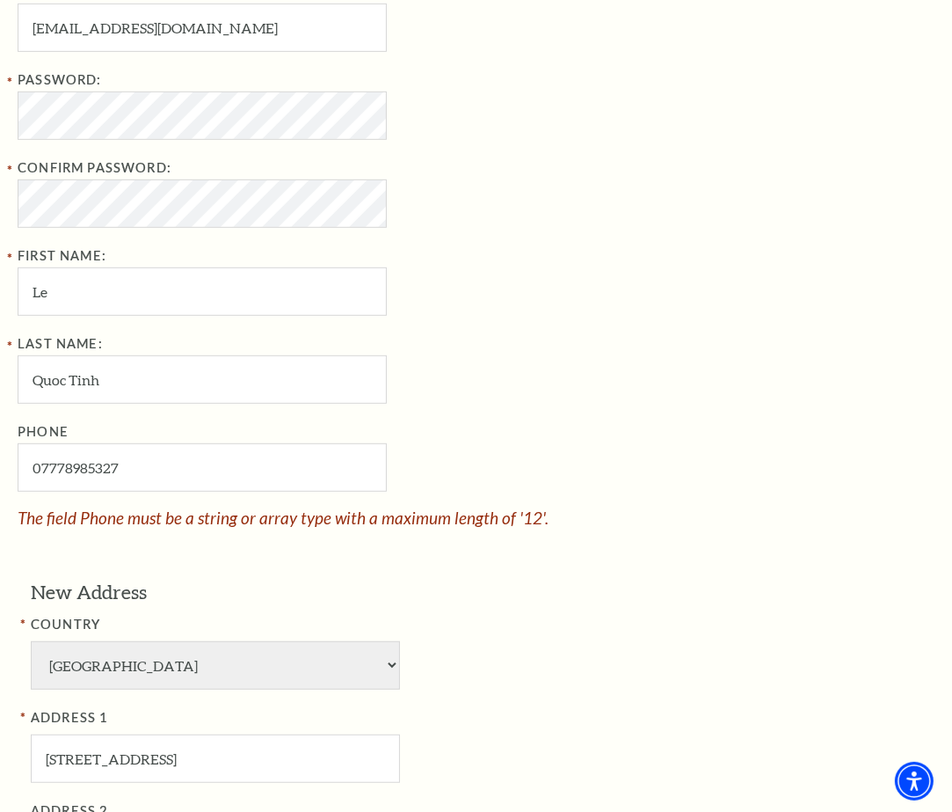
type input "077-789-85327"
click at [559, 483] on div "Phone 077-789-85327 The field Phone must be a string or array type with a maxim…" at bounding box center [304, 473] width 572 height 105
click at [139, 476] on input "077-789-85327" at bounding box center [202, 467] width 369 height 48
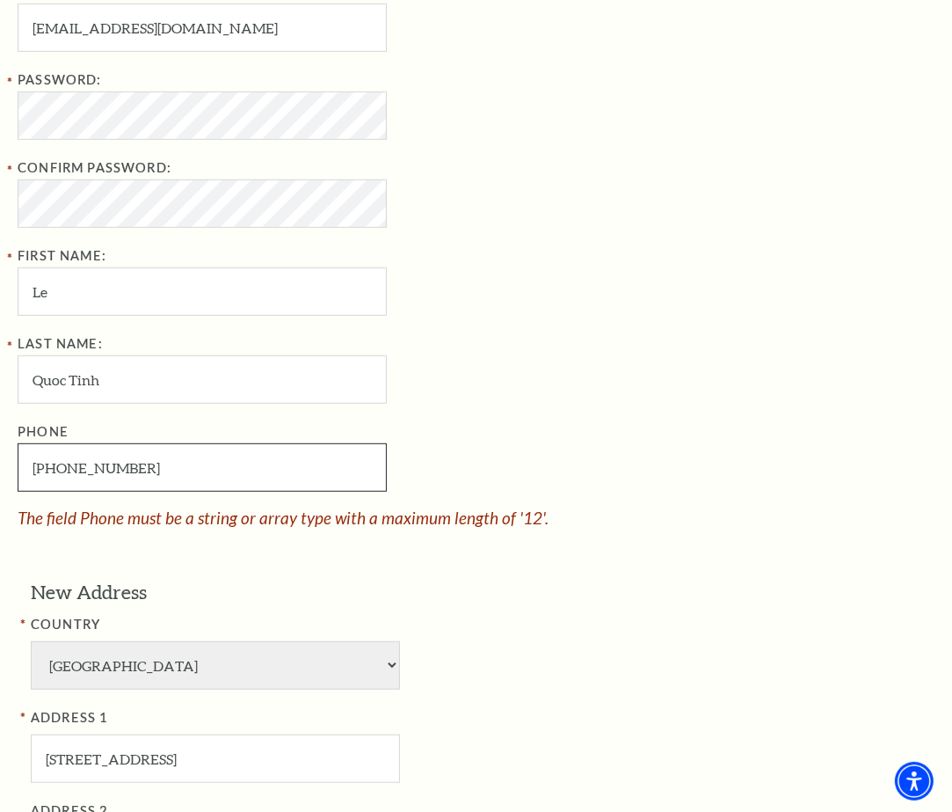
click at [139, 476] on input "077-789-85327" at bounding box center [202, 467] width 369 height 48
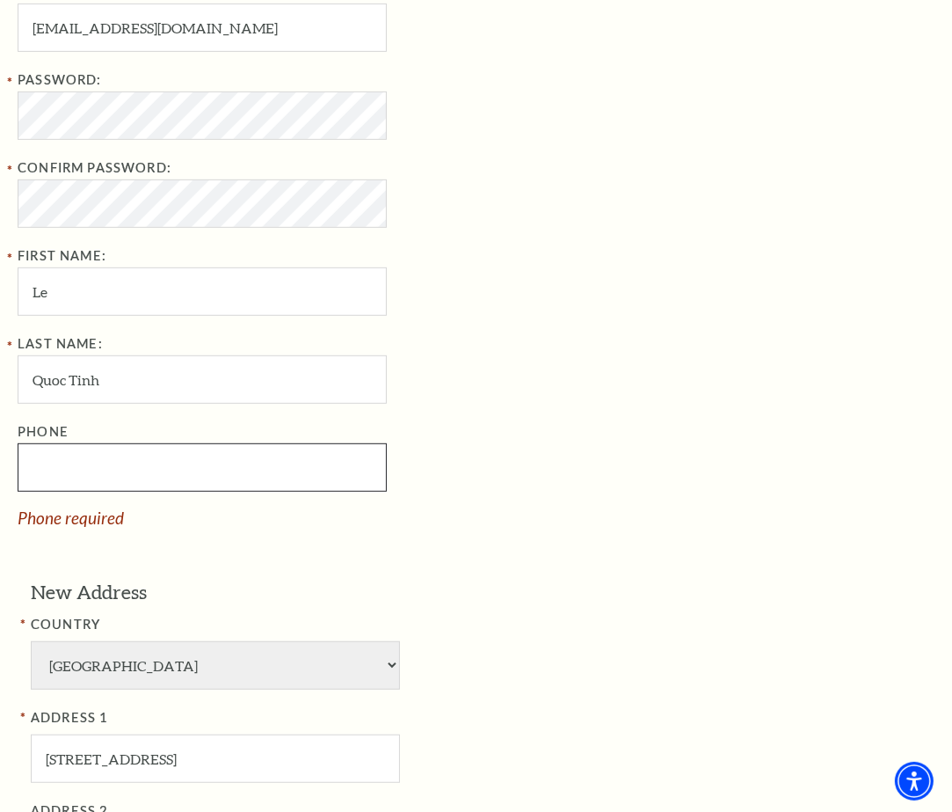
click at [156, 472] on input "Phone" at bounding box center [202, 467] width 369 height 48
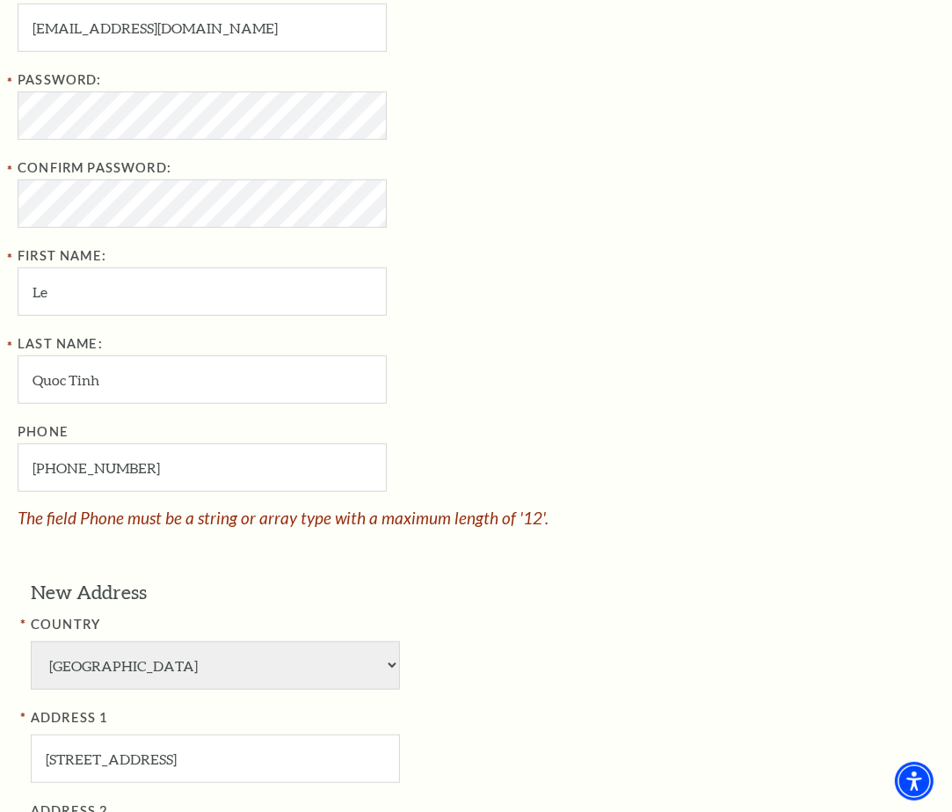
click at [518, 476] on div "Phone 077-789-85327 The field Phone must be a string or array type with a maxim…" at bounding box center [304, 473] width 572 height 105
click at [608, 446] on div "Your Information Email Address: nguyenvu2711@gmail.com Password: Confirm Passwo…" at bounding box center [476, 236] width 917 height 580
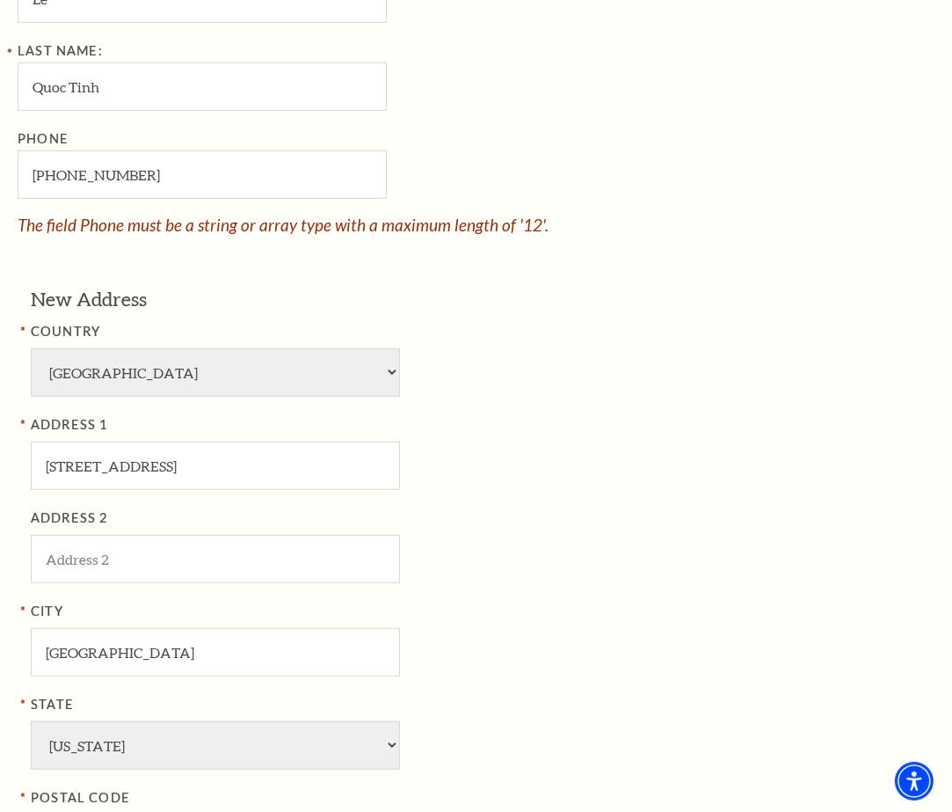
scroll to position [1188, 0]
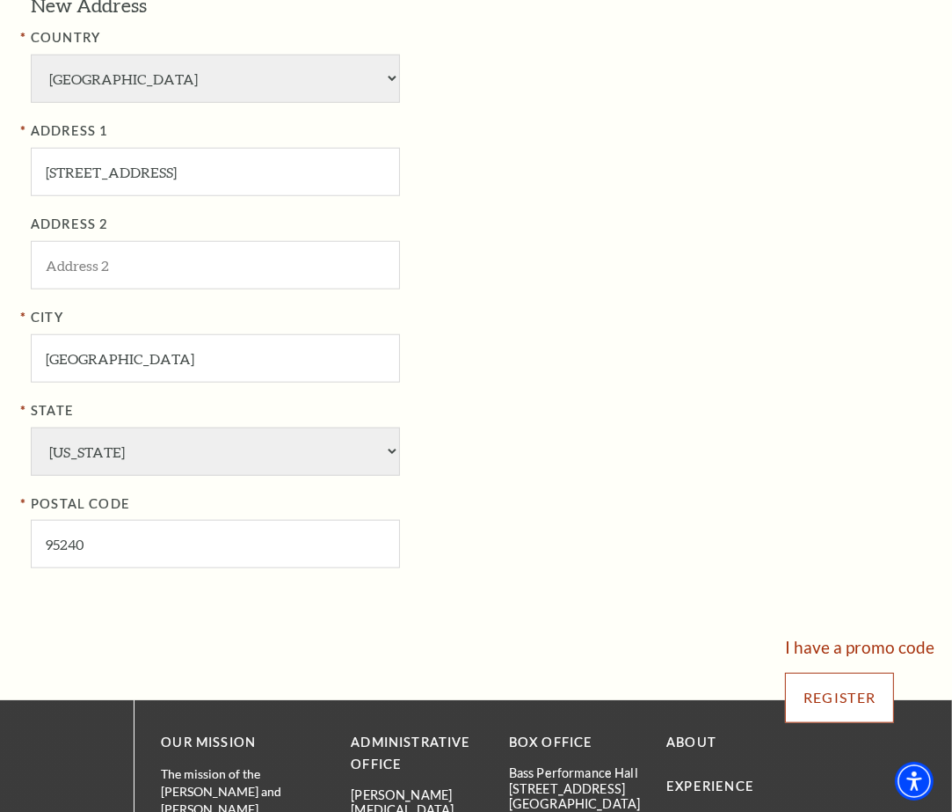
click at [804, 685] on input "Register" at bounding box center [839, 697] width 109 height 49
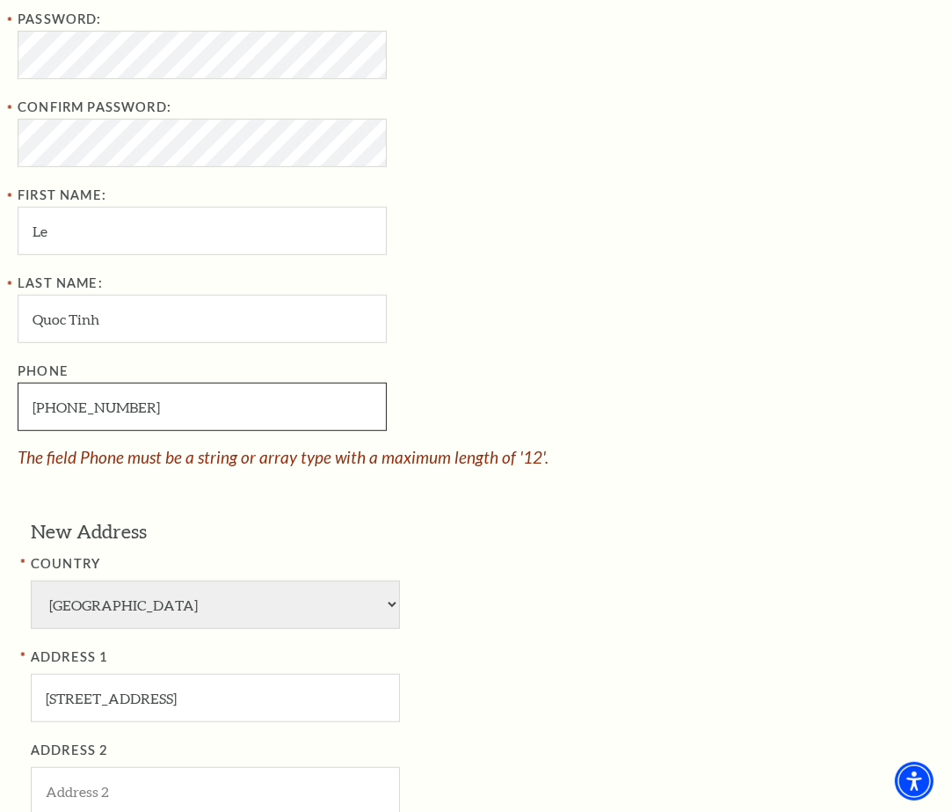
click at [90, 413] on input "077-789-85327" at bounding box center [202, 407] width 369 height 48
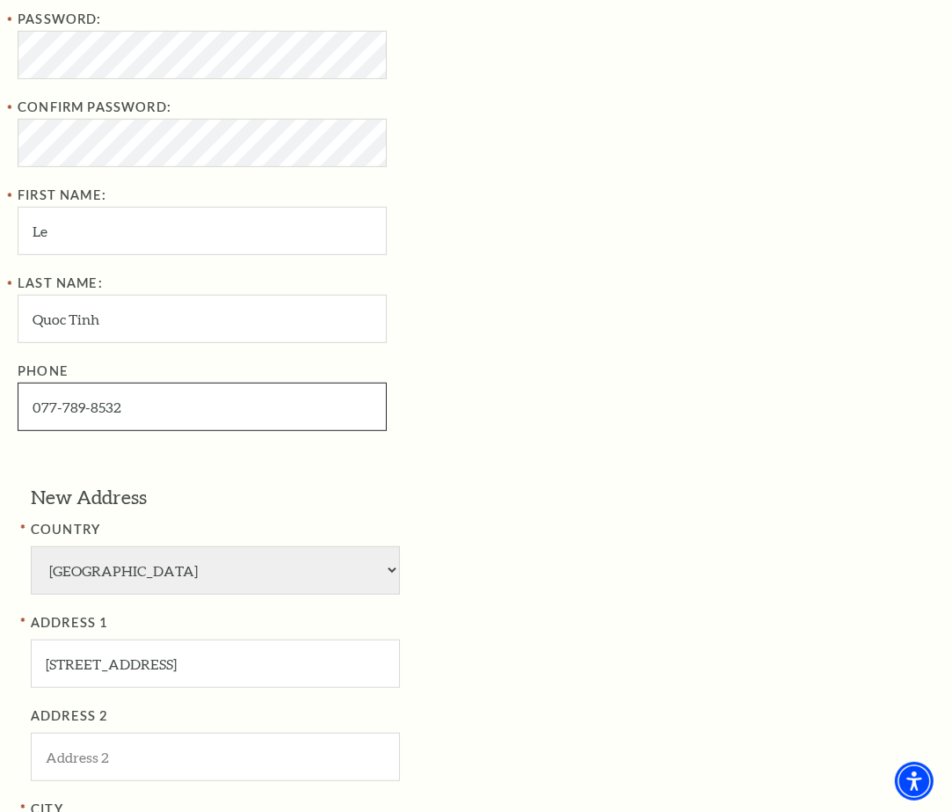
type input "077-789-8532"
click at [645, 410] on div "Your Information Email Address: nguyenvu2711@gmail.com Password: Confirm Passwo…" at bounding box center [476, 158] width 917 height 545
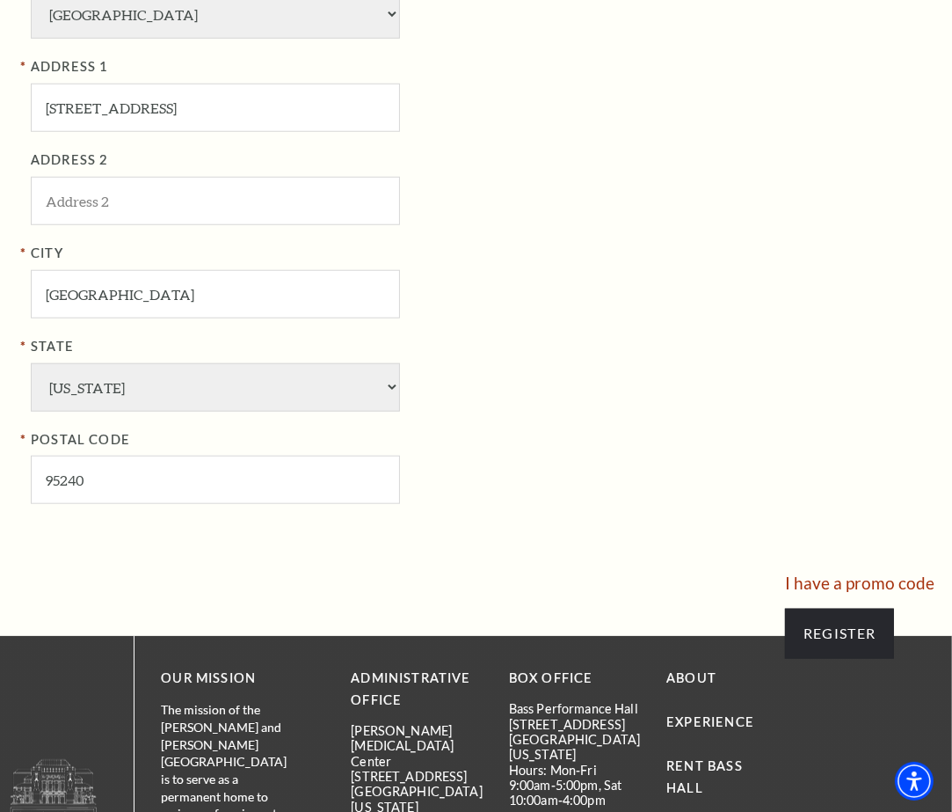
scroll to position [1248, 0]
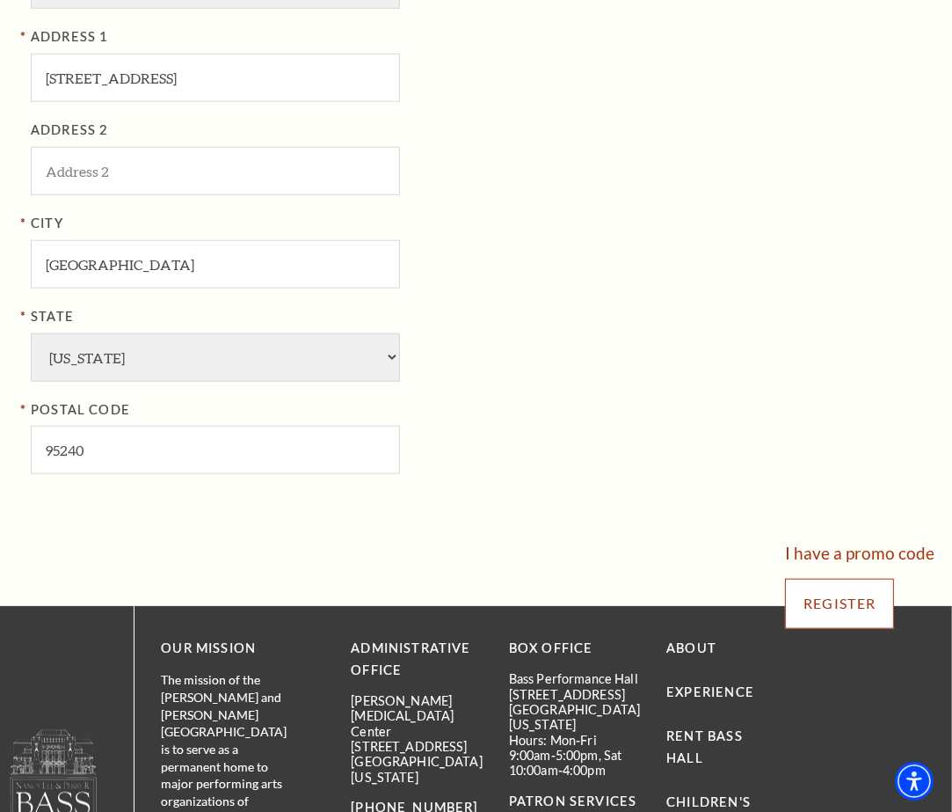
click at [843, 587] on input "Register" at bounding box center [839, 603] width 109 height 49
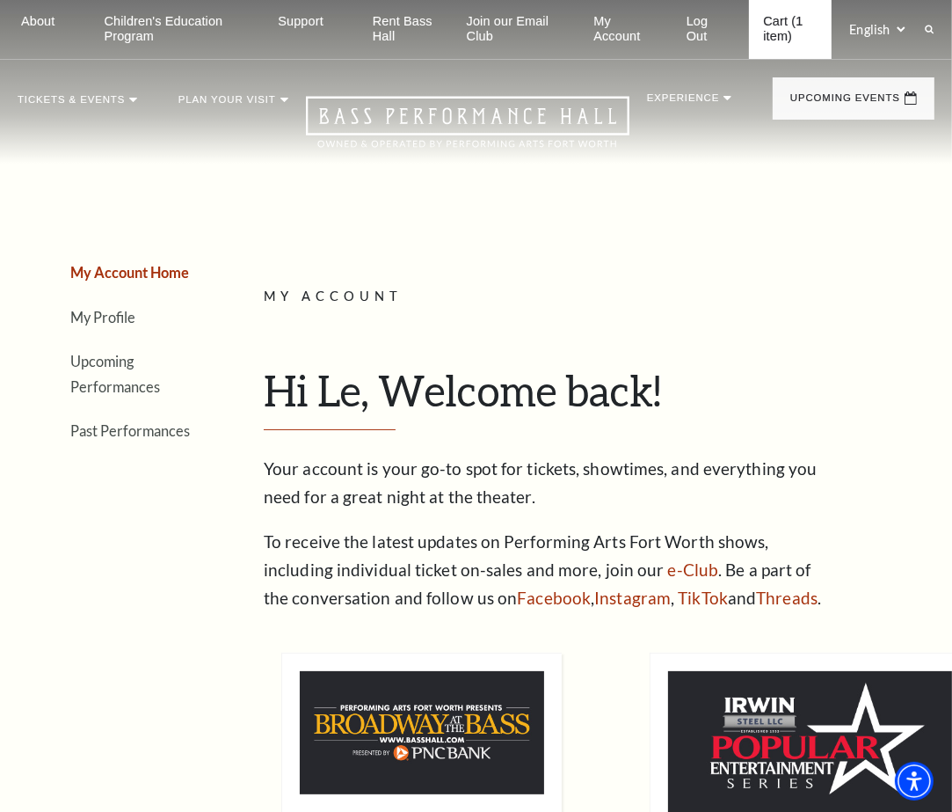
click at [781, 31] on link "Cart (1 item)" at bounding box center [790, 29] width 83 height 59
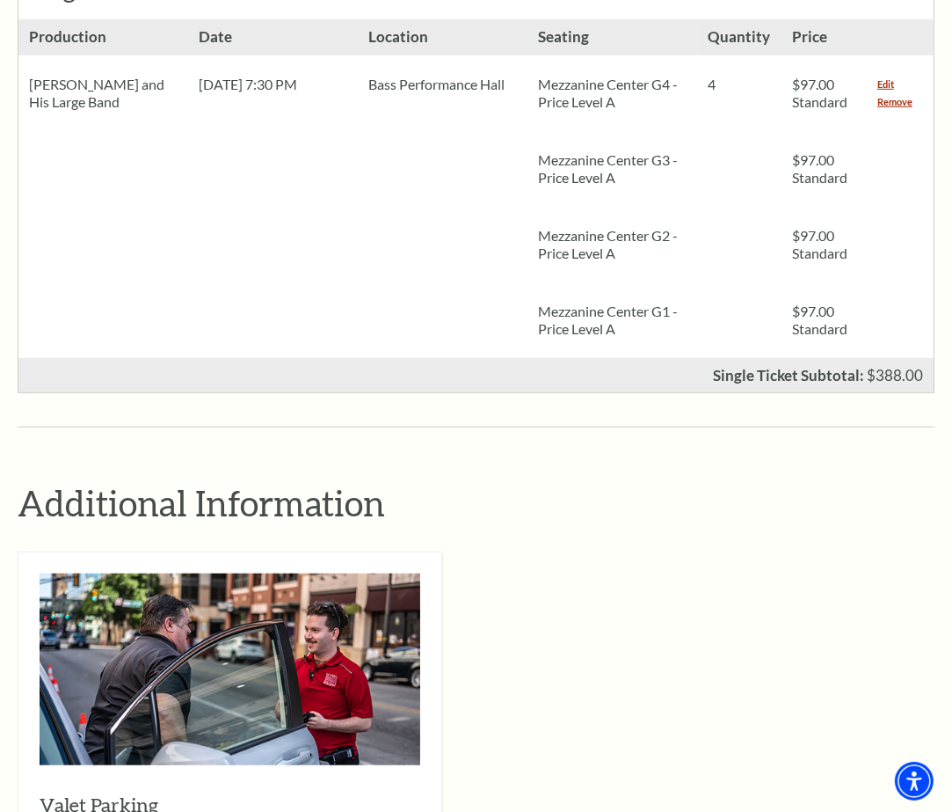
scroll to position [1758, 0]
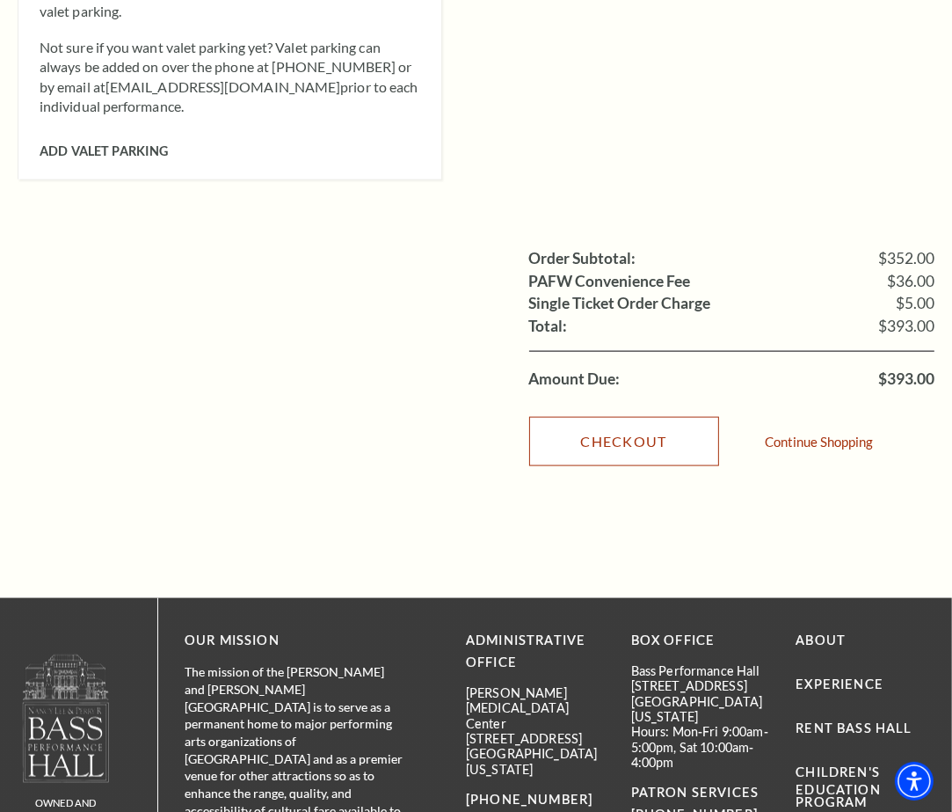
click at [608, 428] on link "Checkout" at bounding box center [624, 441] width 190 height 49
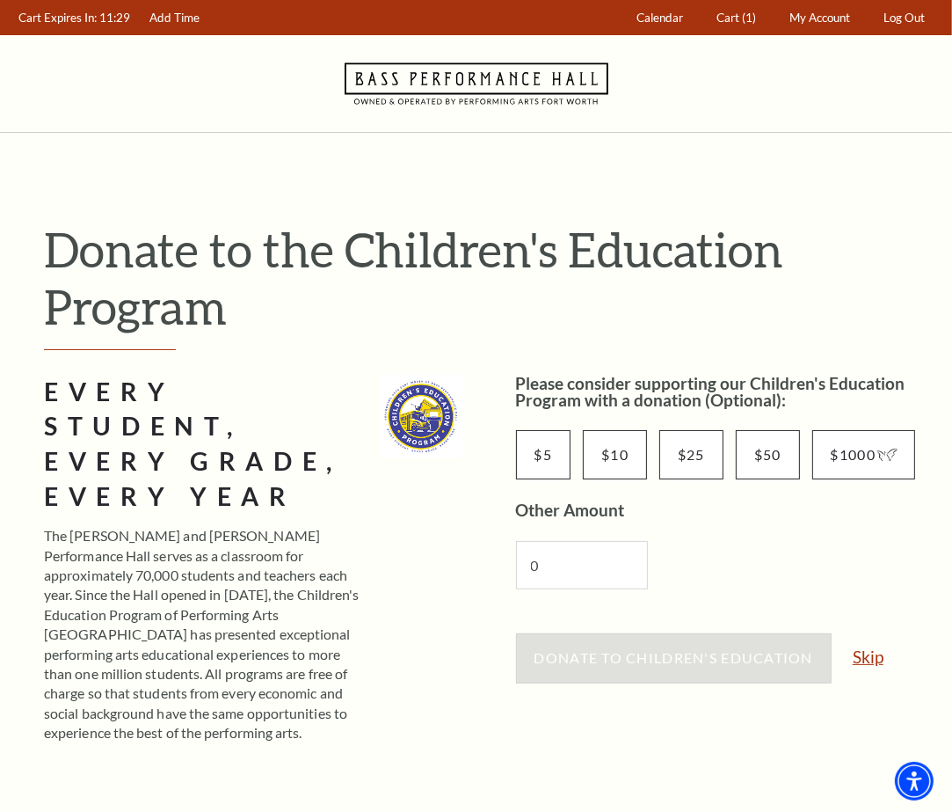
click at [866, 655] on link "Skip" at bounding box center [868, 656] width 31 height 17
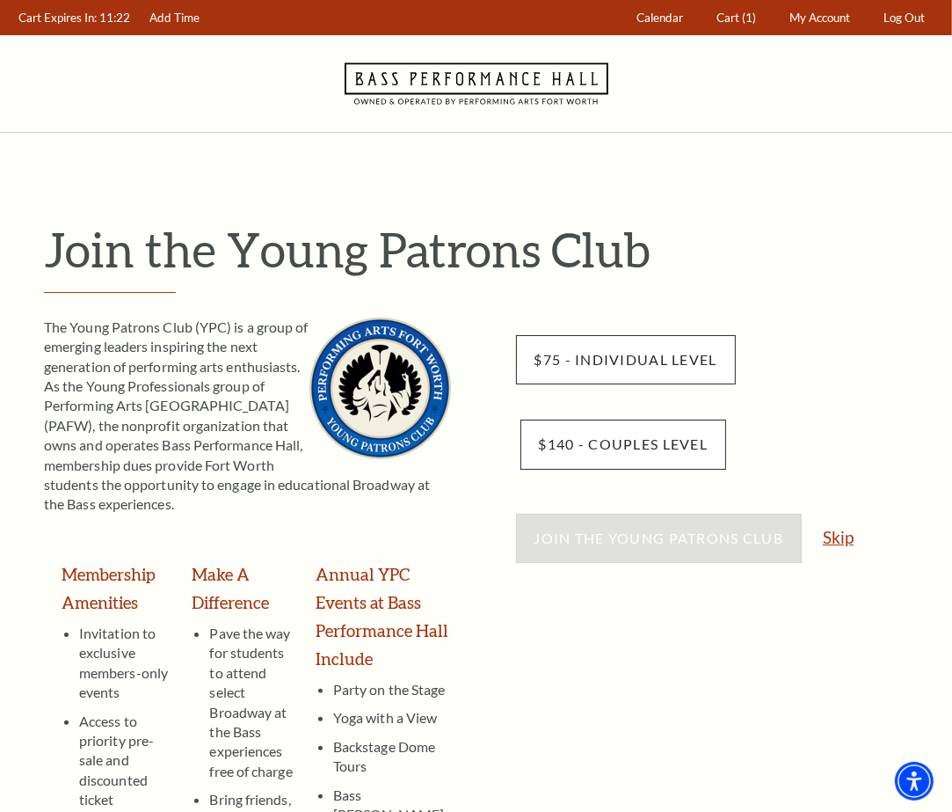
click at [836, 536] on link "Skip" at bounding box center [838, 537] width 31 height 17
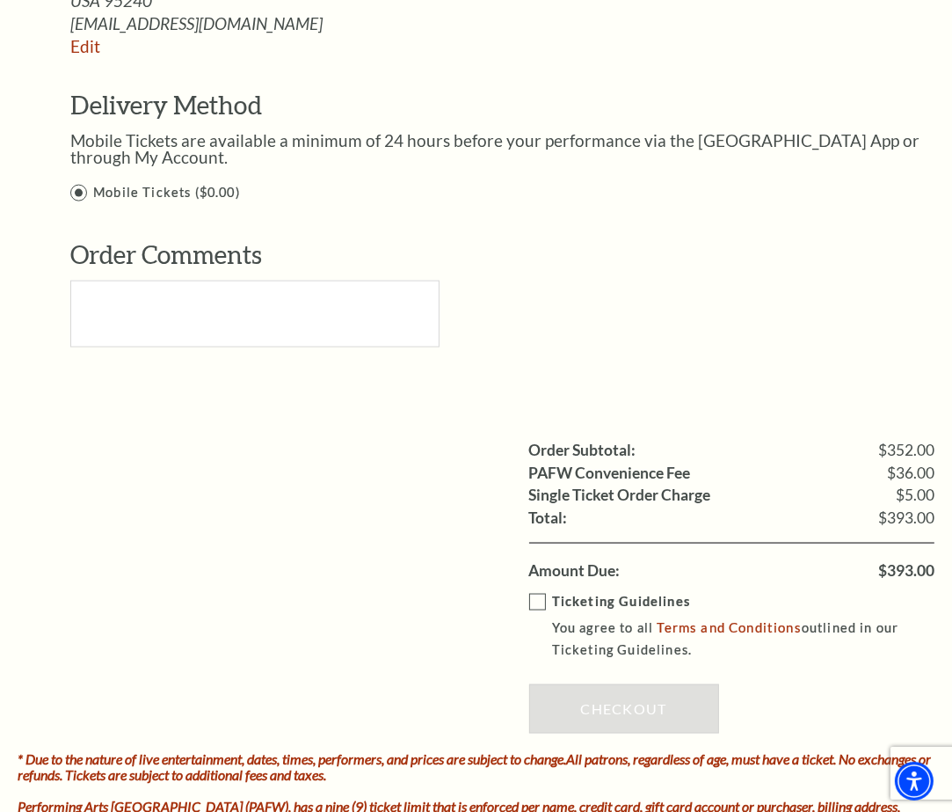
scroll to position [1827, 0]
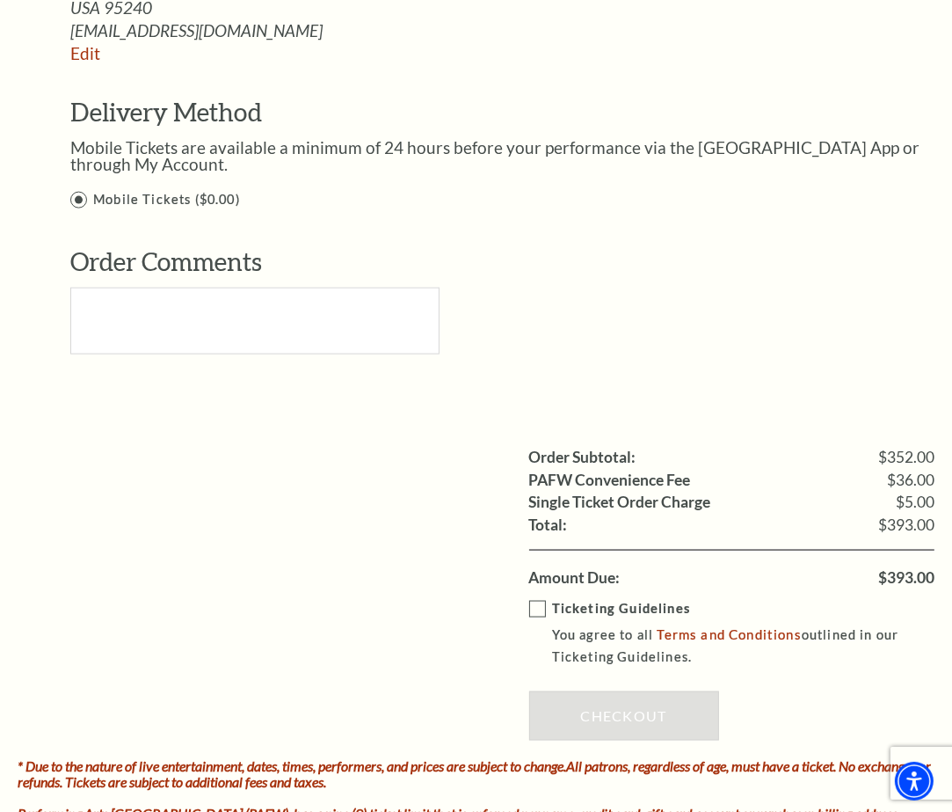
click at [904, 570] on span "$393.00" at bounding box center [907, 578] width 56 height 16
copy span "393.00"
click at [705, 270] on div "Order Comments" at bounding box center [515, 311] width 890 height 135
drag, startPoint x: 221, startPoint y: 439, endPoint x: 232, endPoint y: 427, distance: 16.8
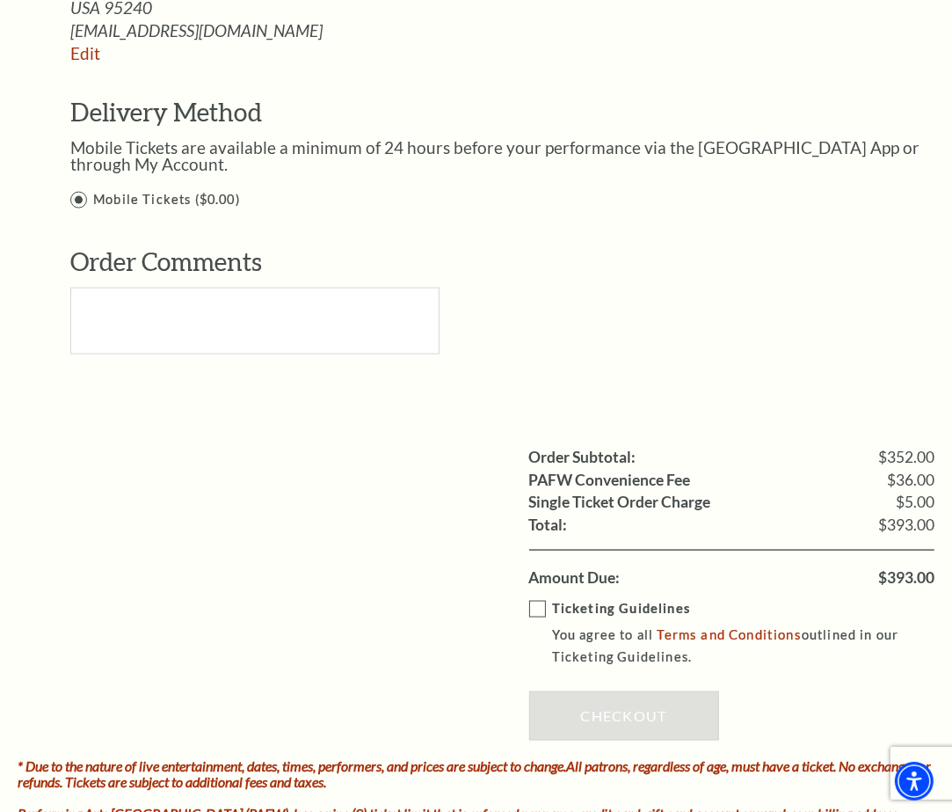
click at [221, 446] on ul "Order Subtotal: $352.00 PAFW Convenience Fee $36.00 Single Ticket Order Charge …" at bounding box center [476, 517] width 917 height 142
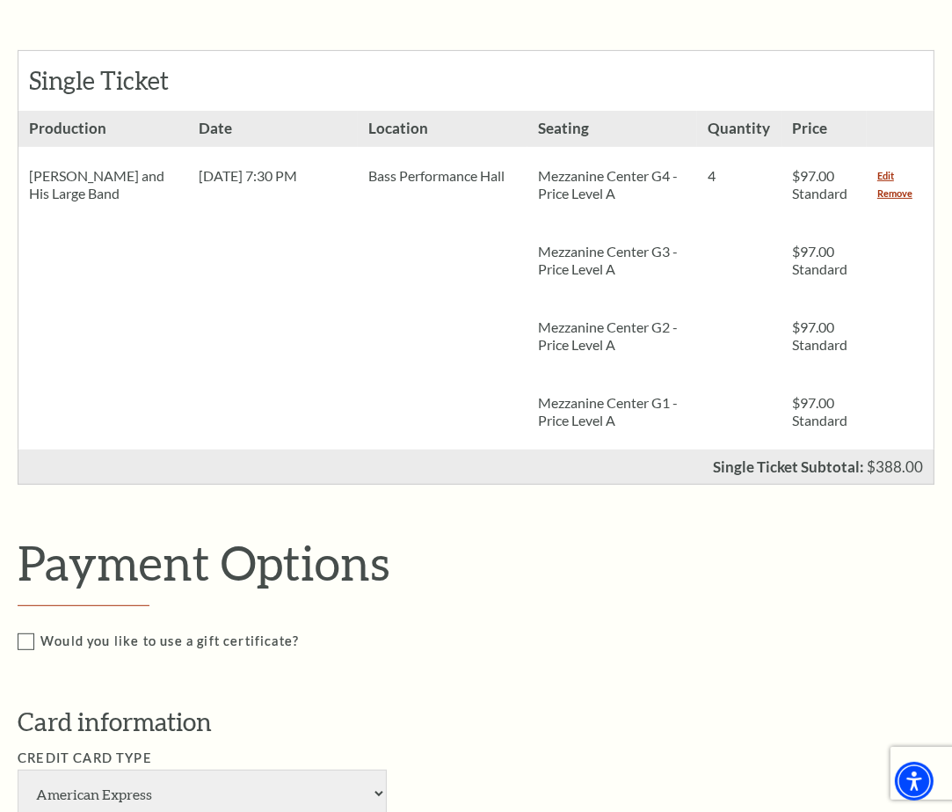
scroll to position [293, 0]
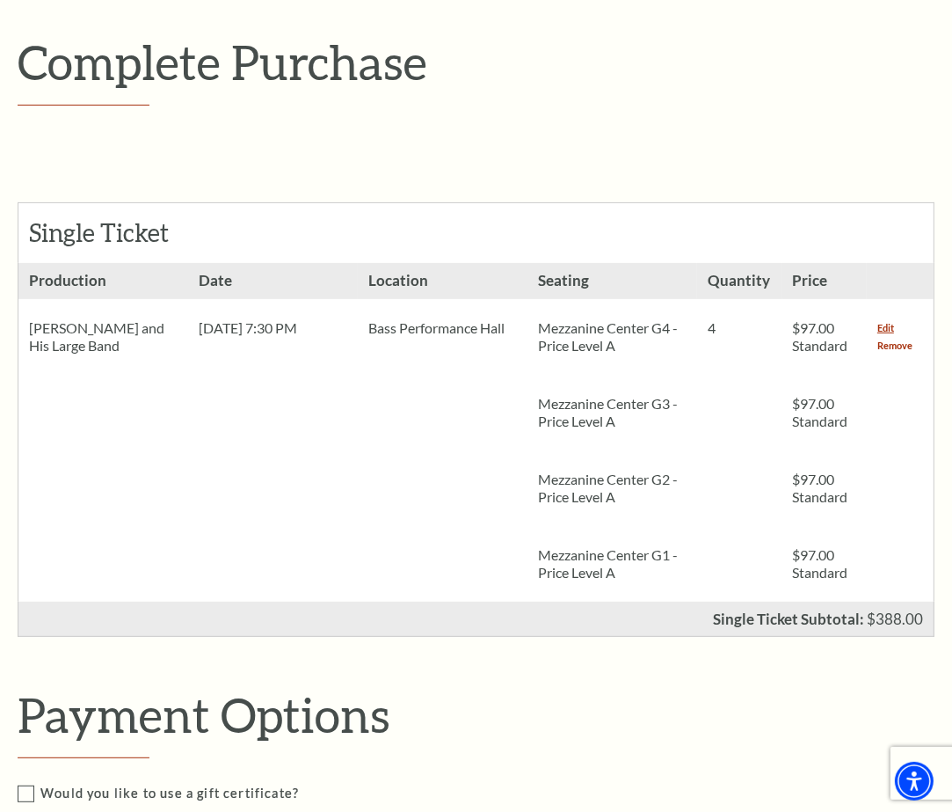
click at [893, 340] on link "Remove" at bounding box center [895, 346] width 35 height 18
